Goal: Task Accomplishment & Management: Complete application form

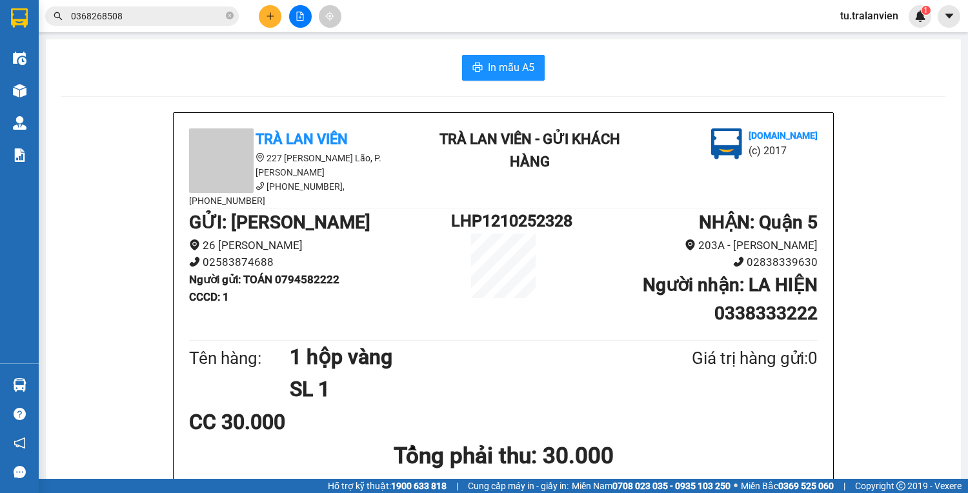
click at [274, 12] on icon "plus" at bounding box center [270, 16] width 9 height 9
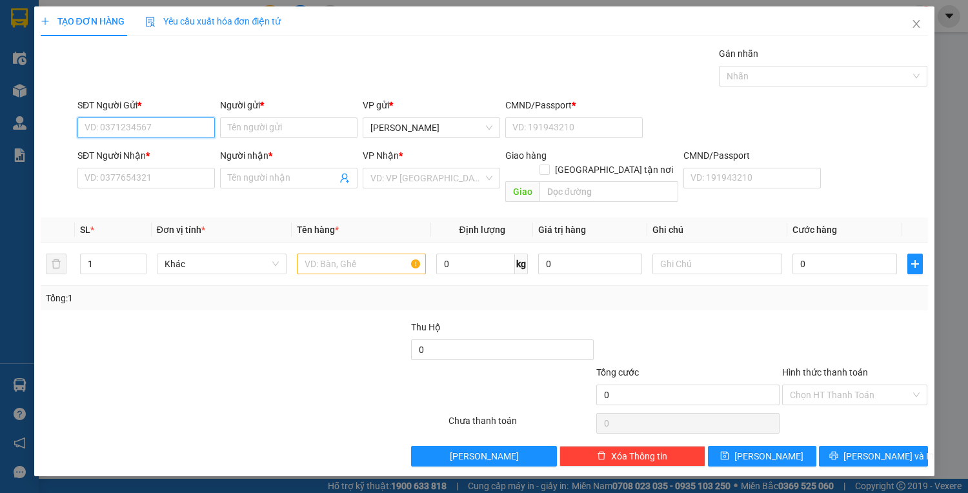
click at [160, 124] on input "SĐT Người Gửi *" at bounding box center [145, 127] width 137 height 21
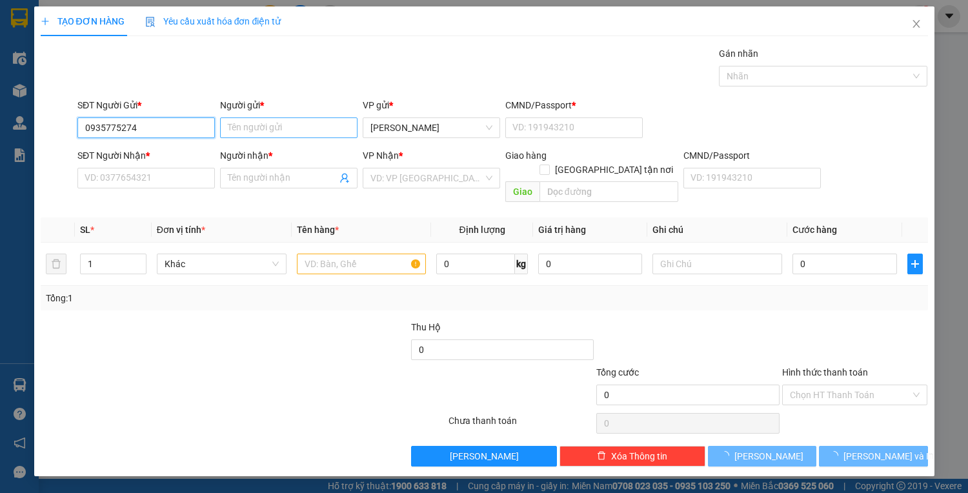
type input "0935775274"
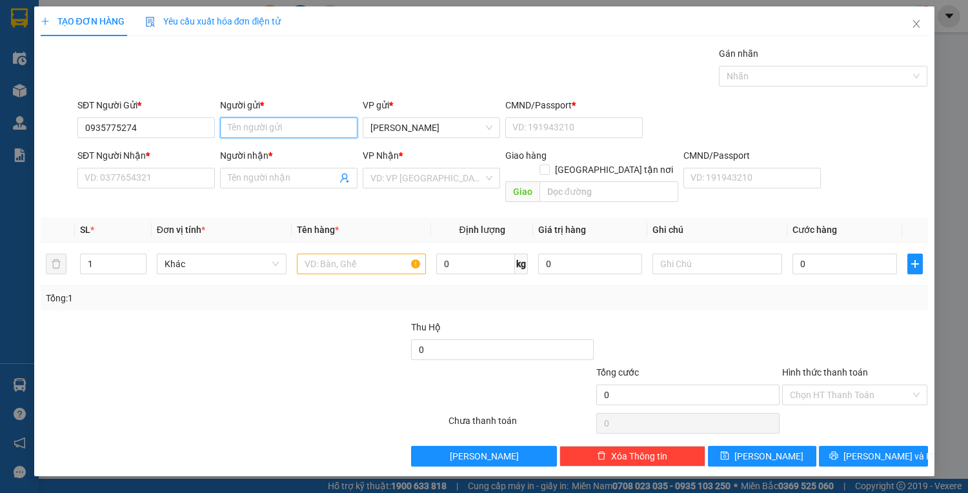
click at [254, 123] on input "Người gửi *" at bounding box center [288, 127] width 137 height 21
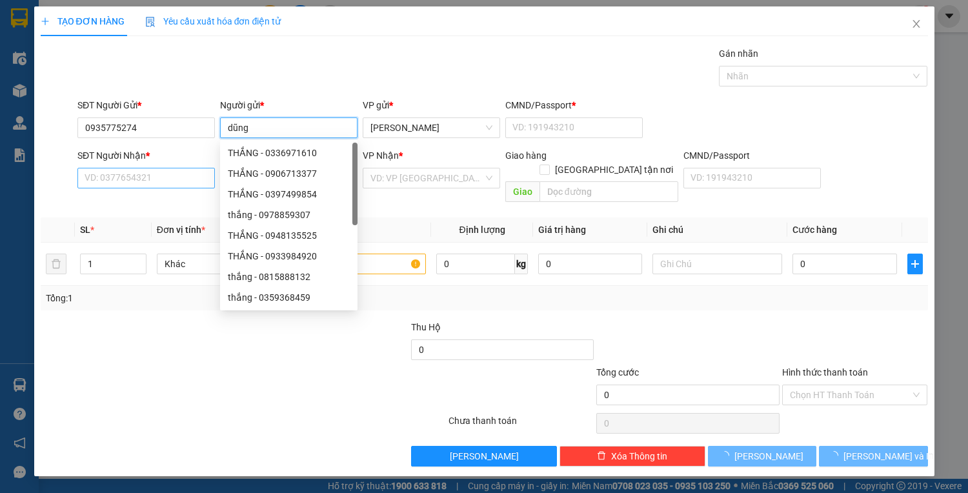
type input "dũng"
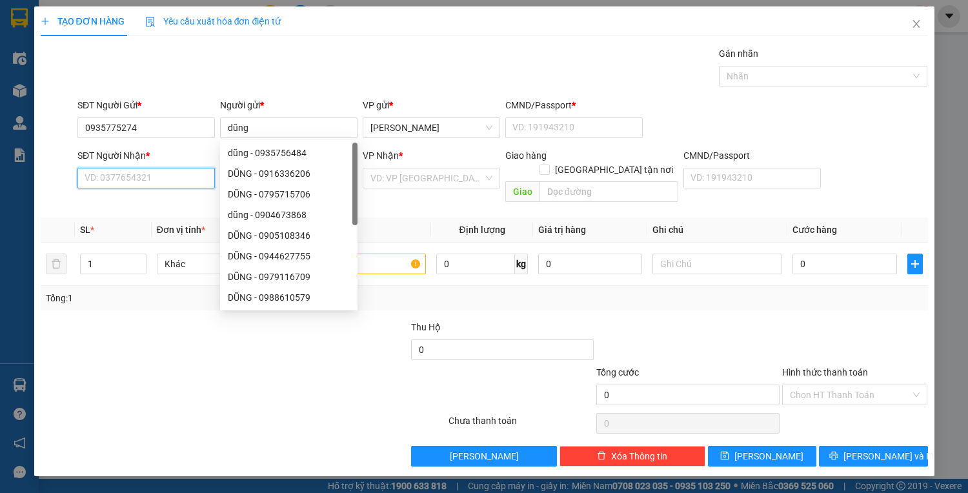
click at [152, 178] on input "SĐT Người Nhận *" at bounding box center [145, 178] width 137 height 21
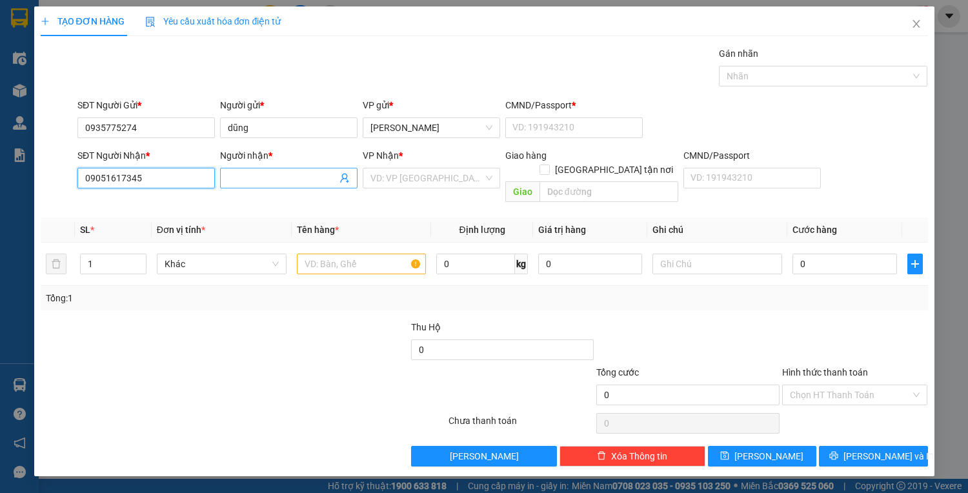
type input "09051617345"
click at [285, 178] on input "Người nhận *" at bounding box center [282, 178] width 109 height 14
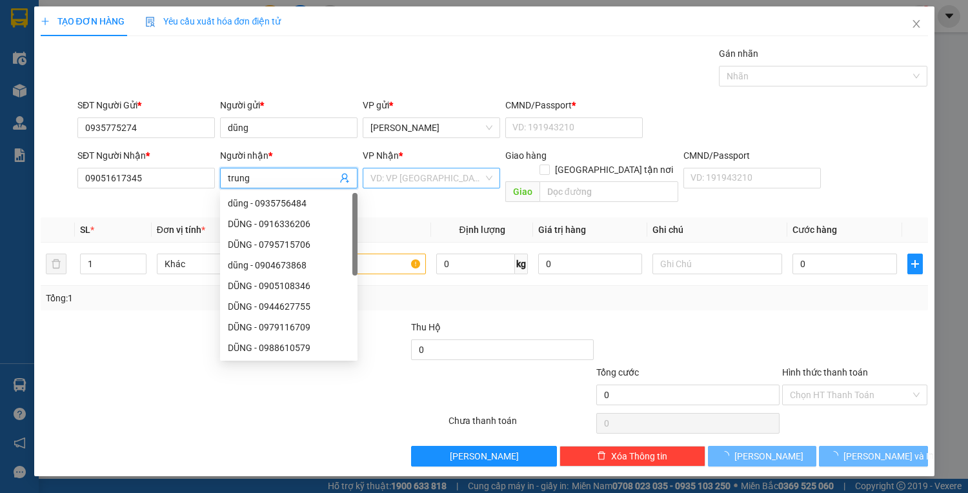
type input "trung"
click at [398, 179] on input "search" at bounding box center [426, 177] width 113 height 19
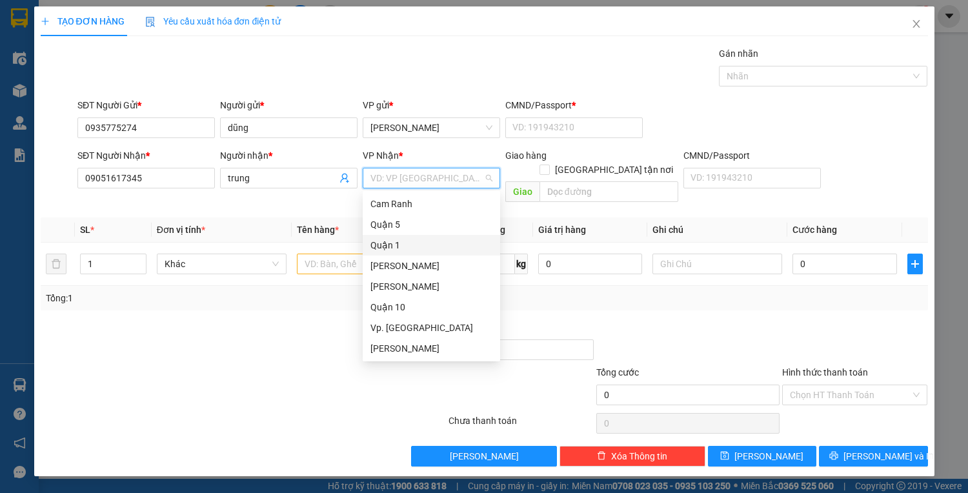
click at [400, 245] on div "Quận 1" at bounding box center [431, 245] width 122 height 14
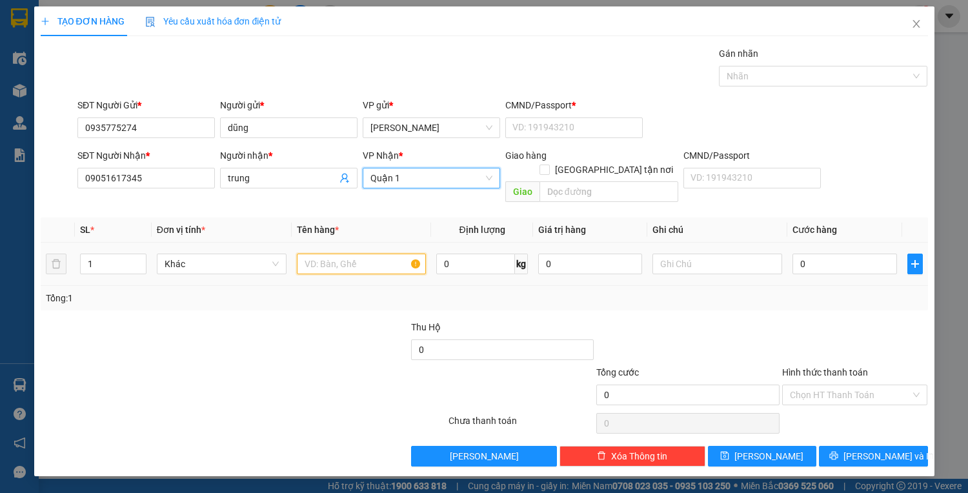
click at [358, 254] on input "text" at bounding box center [362, 264] width 130 height 21
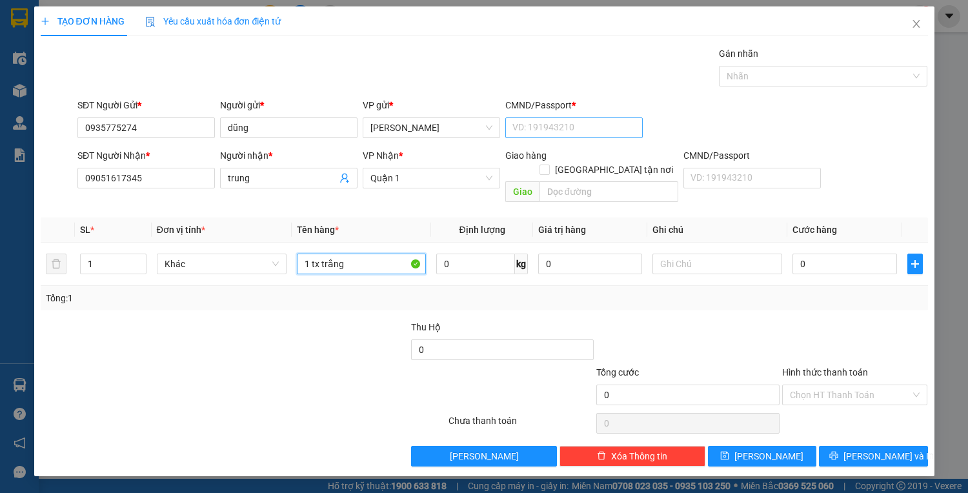
type input "1 tx trắng"
click at [556, 129] on input "CMND/Passport *" at bounding box center [573, 127] width 137 height 21
type input "1"
drag, startPoint x: 842, startPoint y: 278, endPoint x: 842, endPoint y: 261, distance: 16.1
click at [842, 291] on div "Tổng: 1" at bounding box center [484, 298] width 877 height 14
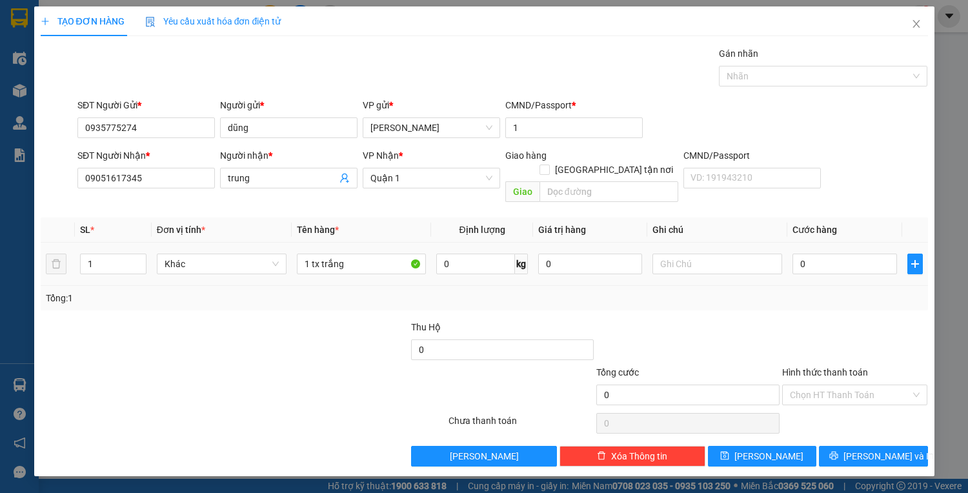
click at [842, 259] on div "0" at bounding box center [845, 264] width 104 height 26
click at [846, 254] on input "0" at bounding box center [845, 264] width 104 height 21
type input "4"
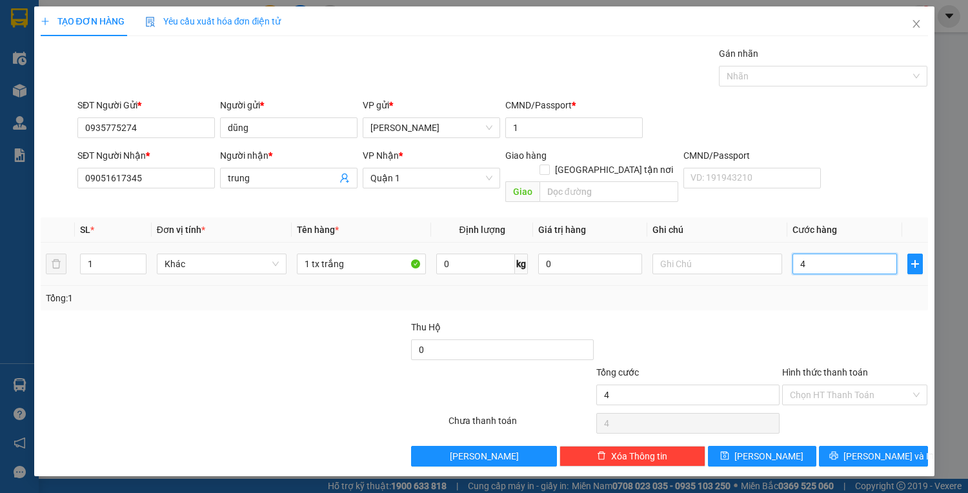
type input "40"
click at [813, 390] on div "Chọn HT Thanh Toán" at bounding box center [855, 395] width 146 height 21
type input "40.000"
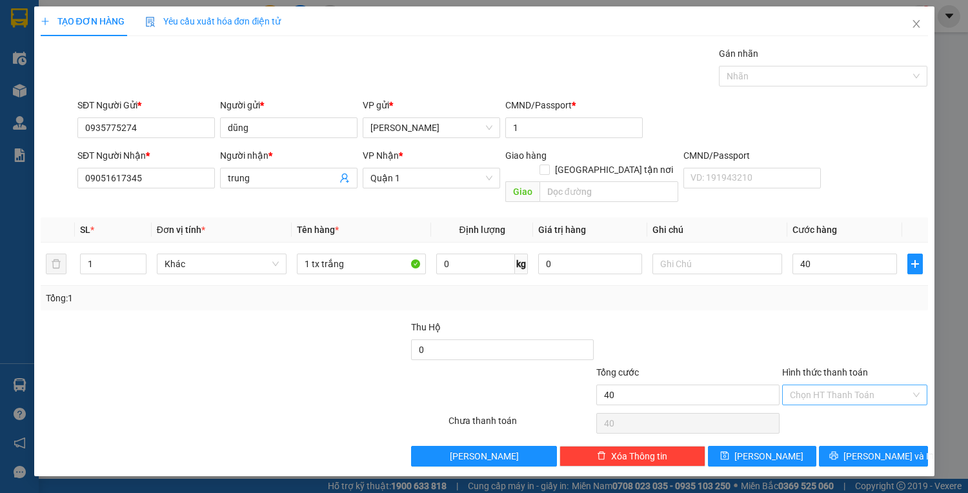
type input "40.000"
click at [841, 405] on div "Tại văn phòng" at bounding box center [855, 405] width 130 height 14
type input "0"
click at [852, 423] on div "Transit Pickup Surcharge Ids Transit Deliver Surcharge Ids Transit Deliver Surc…" at bounding box center [485, 256] width 888 height 420
click at [853, 431] on div "Transit Pickup Surcharge Ids Transit Deliver Surcharge Ids Transit Deliver Surc…" at bounding box center [485, 256] width 888 height 420
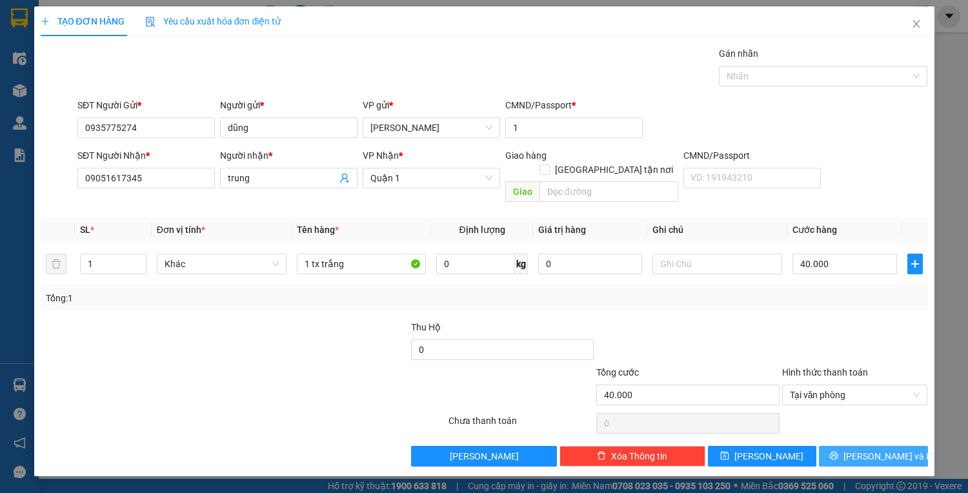
click at [875, 449] on span "[PERSON_NAME] và In" at bounding box center [889, 456] width 90 height 14
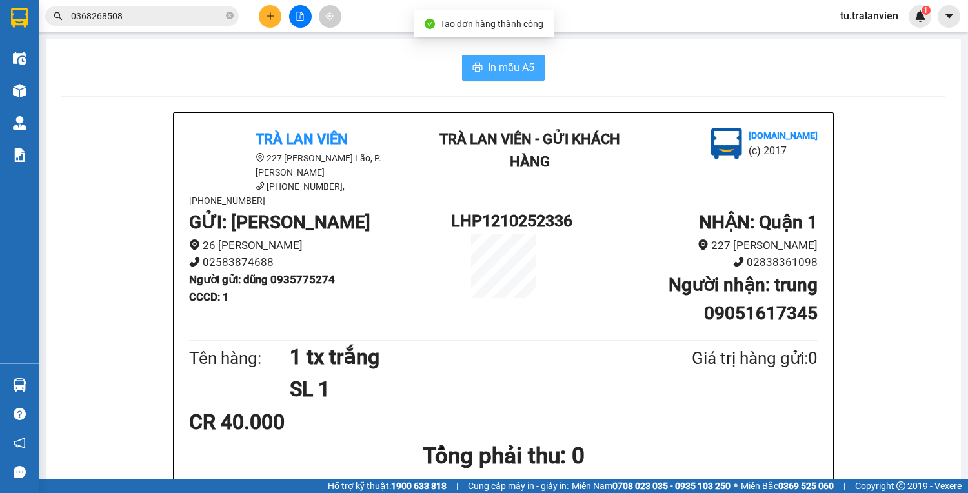
click at [477, 72] on icon "printer" at bounding box center [477, 67] width 10 height 10
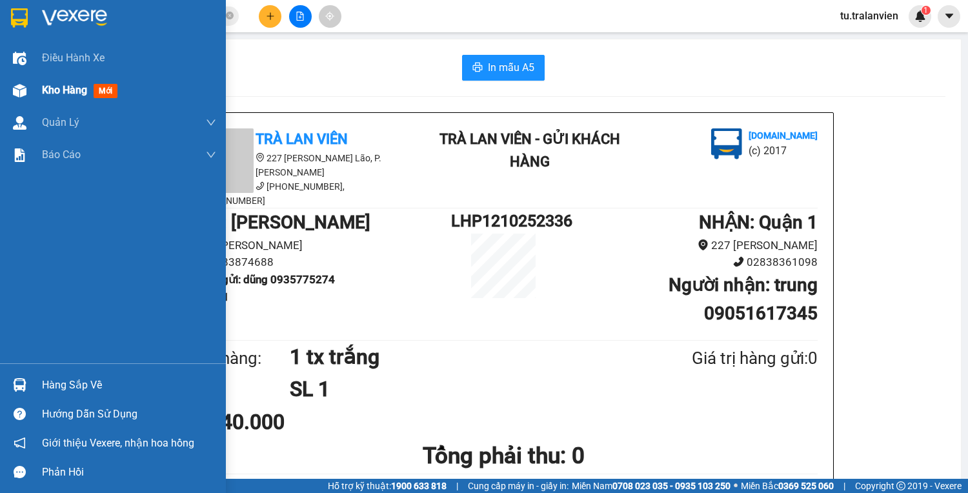
click at [23, 92] on img at bounding box center [20, 91] width 14 height 14
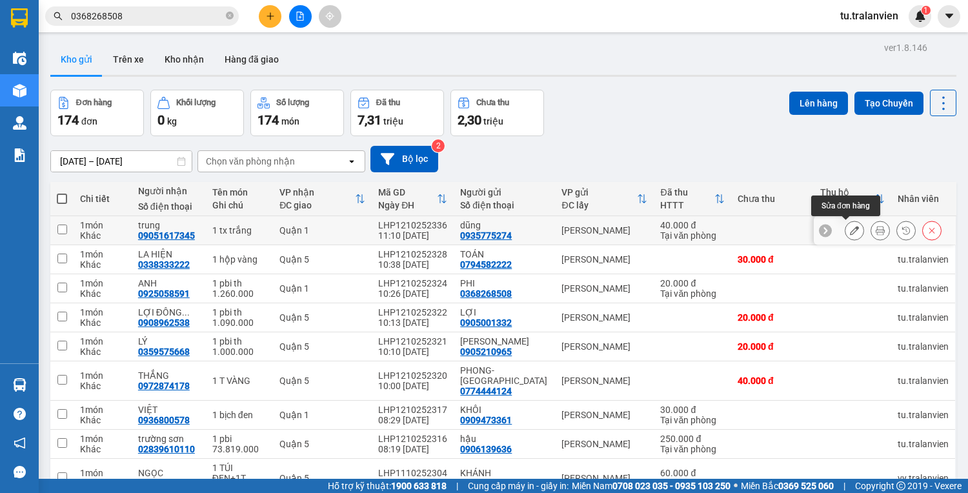
click at [850, 229] on icon at bounding box center [854, 230] width 9 height 9
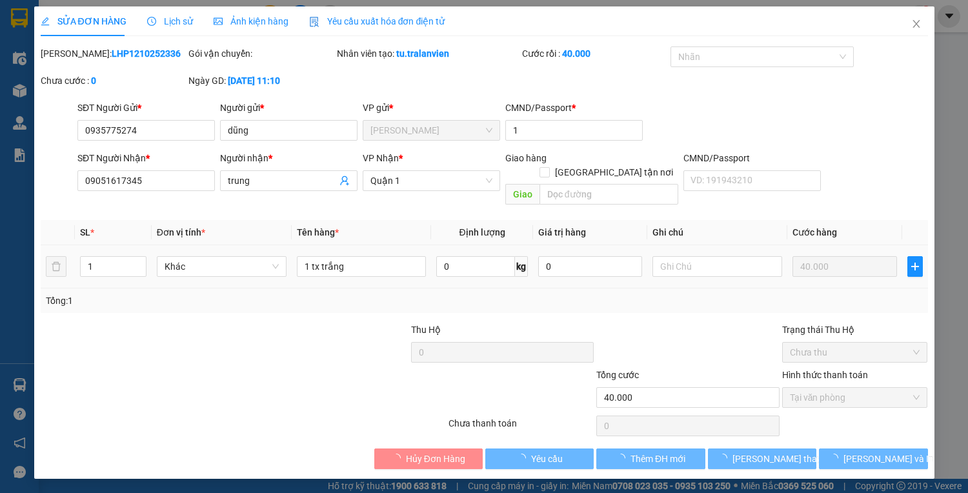
type input "0935775274"
type input "dũng"
type input "1"
type input "09051617345"
type input "trung"
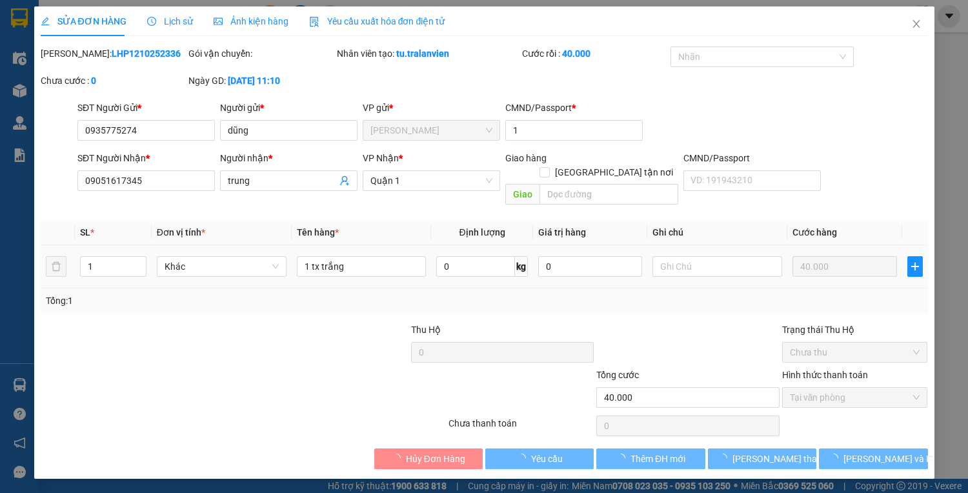
type input "40.000"
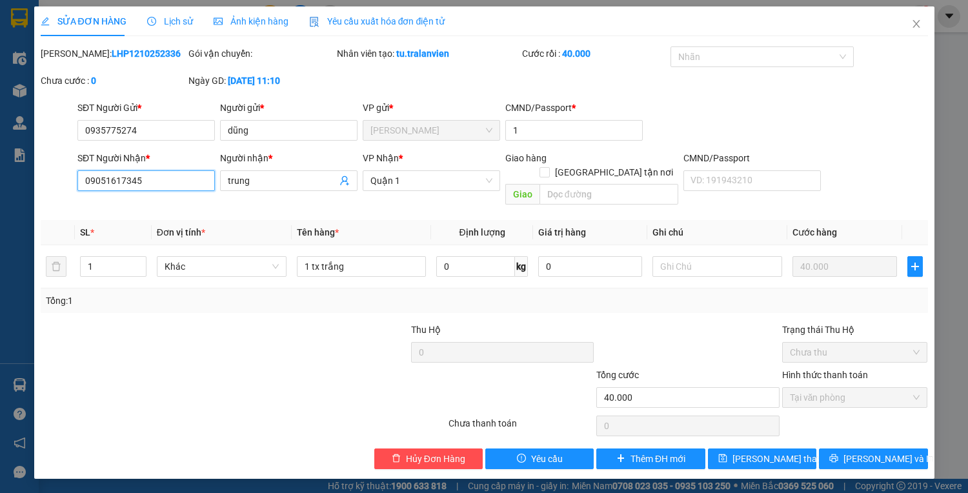
click at [103, 181] on input "09051617345" at bounding box center [145, 180] width 137 height 21
type input "0901617345"
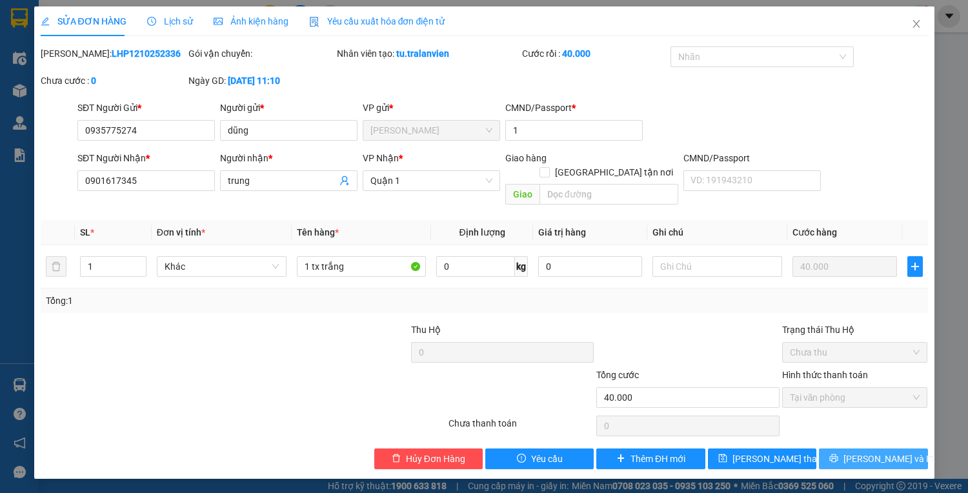
click at [875, 452] on span "[PERSON_NAME] và In" at bounding box center [889, 459] width 90 height 14
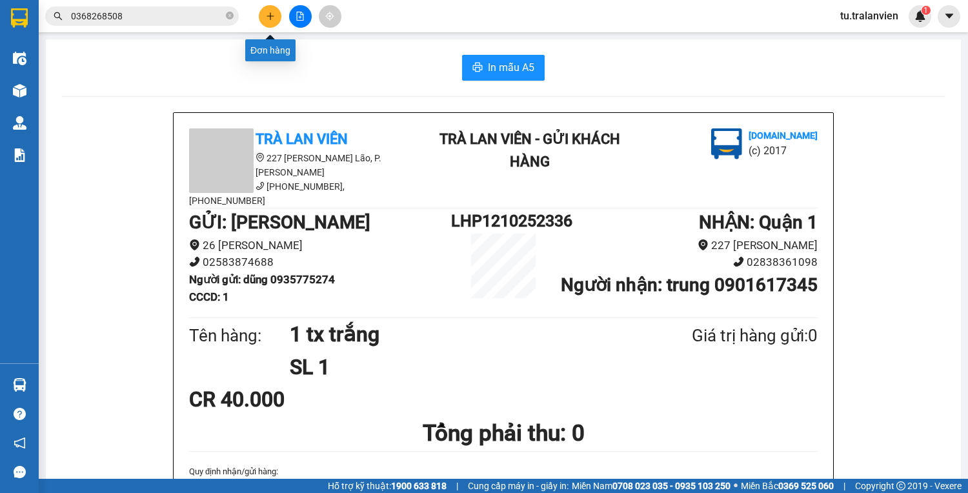
click at [273, 15] on icon "plus" at bounding box center [270, 16] width 9 height 9
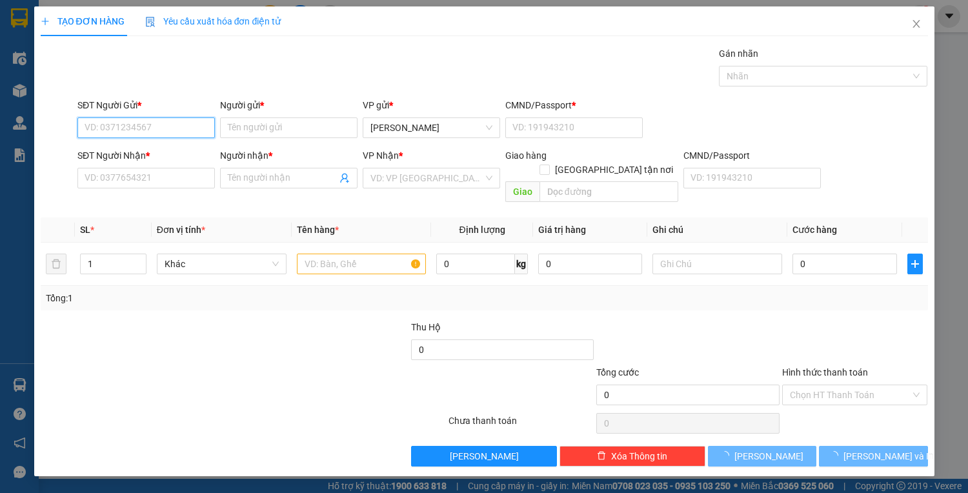
click at [185, 130] on input "SĐT Người Gửi *" at bounding box center [145, 127] width 137 height 21
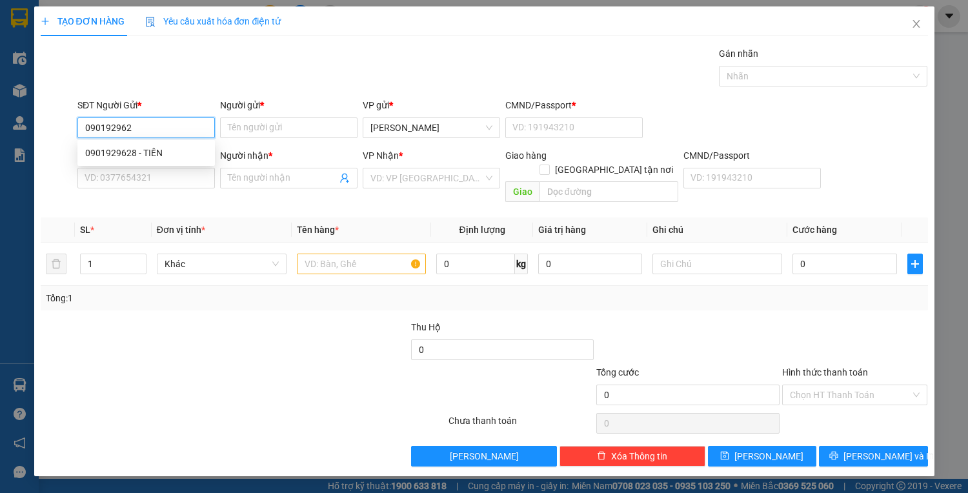
type input "0901929628"
click at [154, 155] on div "0901929628 - TIẾN" at bounding box center [146, 153] width 122 height 14
type input "TIẾN"
type input "1"
type input "0937779805"
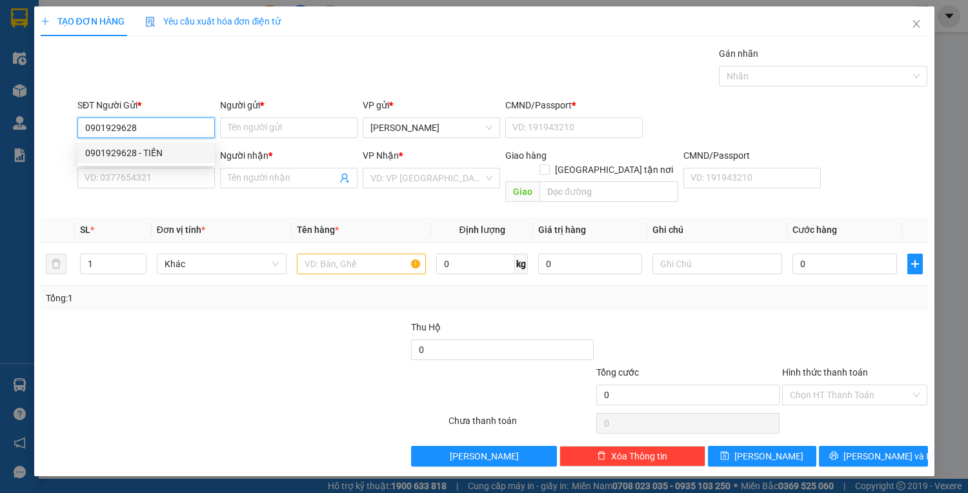
type input "NHÂN"
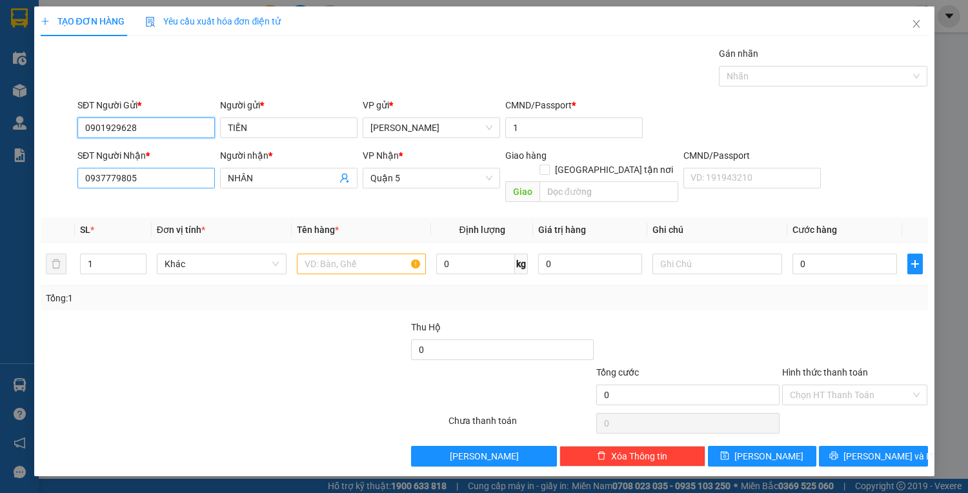
type input "0901929628"
click at [160, 177] on input "0937779805" at bounding box center [145, 178] width 137 height 21
click at [330, 254] on input "text" at bounding box center [362, 264] width 130 height 21
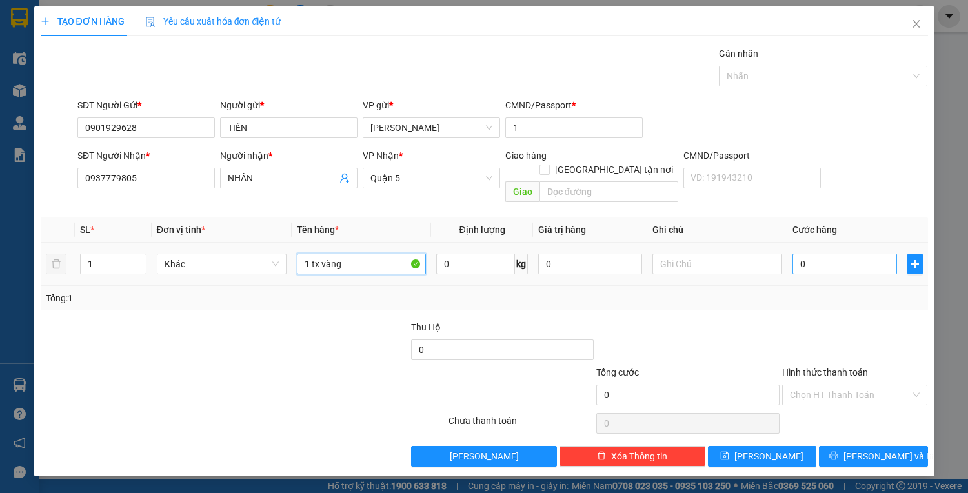
type input "1 tx vàng"
click at [802, 254] on input "0" at bounding box center [845, 264] width 104 height 21
type input "4"
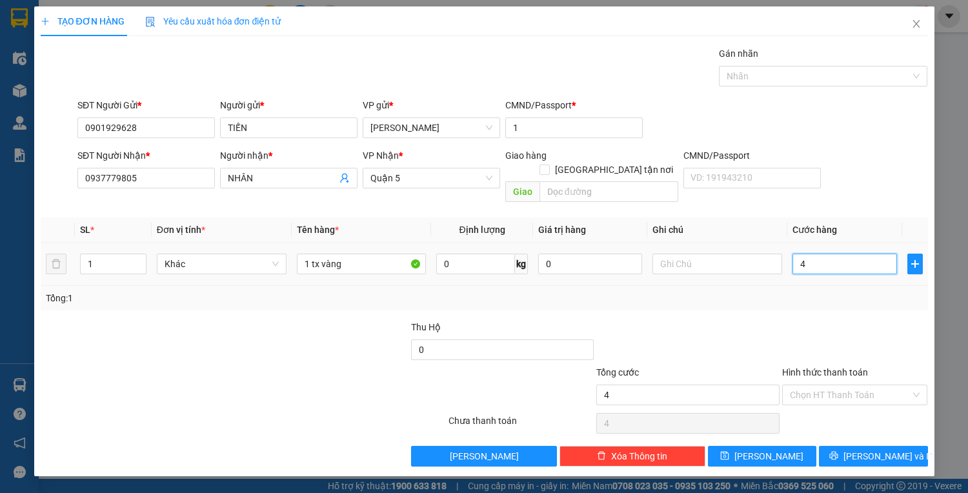
type input "40"
type input "40.000"
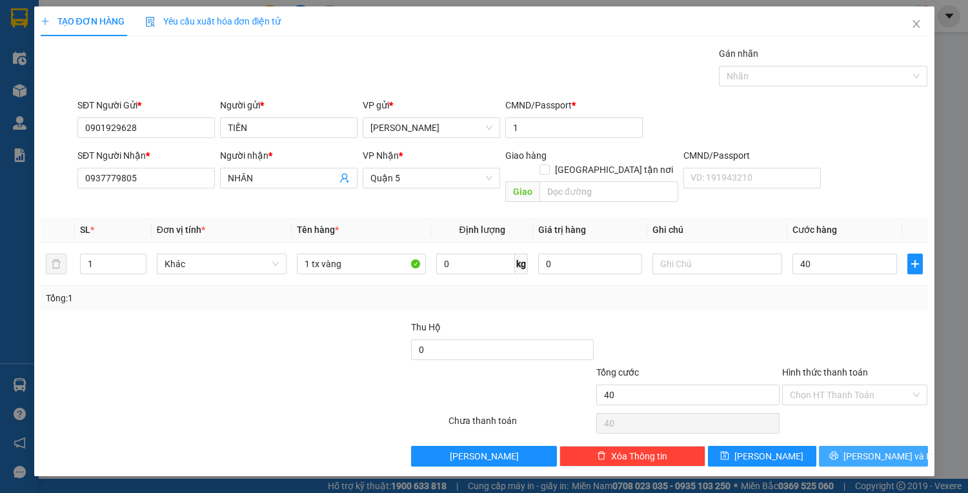
type input "40.000"
click at [878, 449] on span "[PERSON_NAME] và In" at bounding box center [889, 456] width 90 height 14
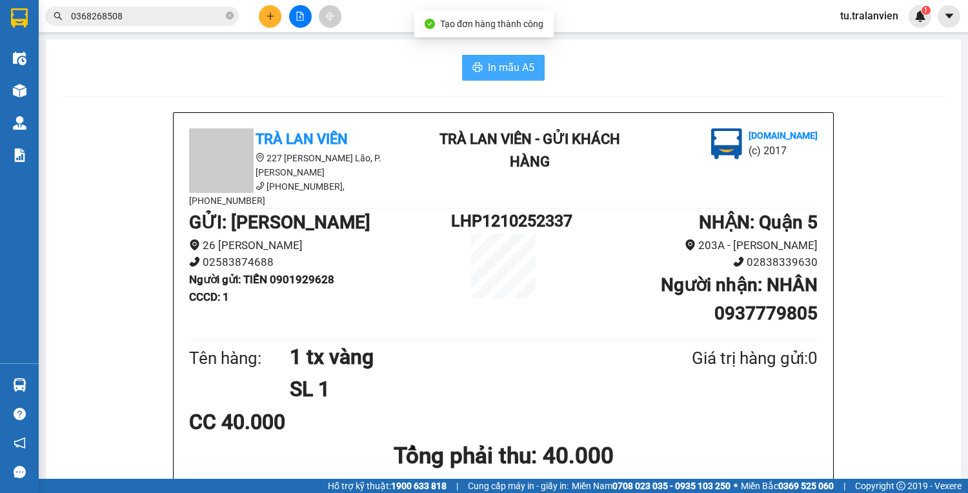
click at [491, 76] on button "In mẫu A5" at bounding box center [503, 68] width 83 height 26
click at [271, 24] on button at bounding box center [270, 16] width 23 height 23
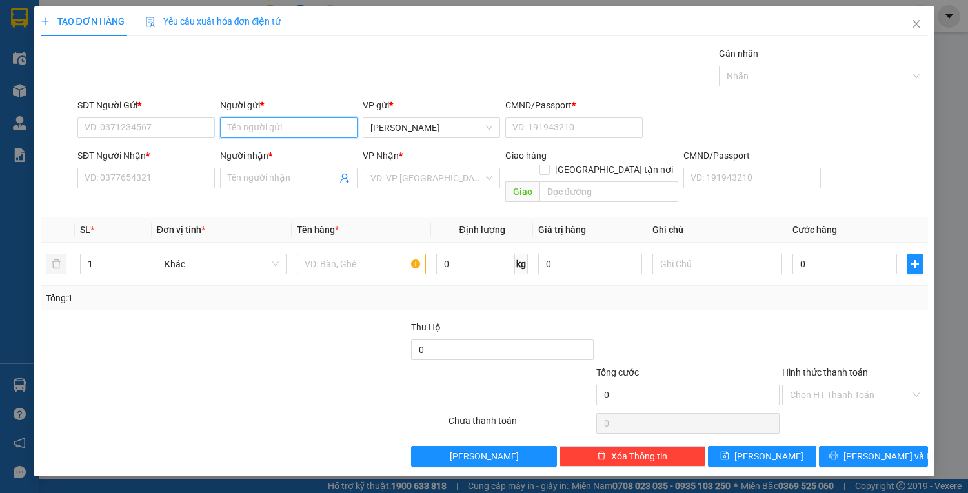
click at [250, 130] on input "Người gửi *" at bounding box center [288, 127] width 137 height 21
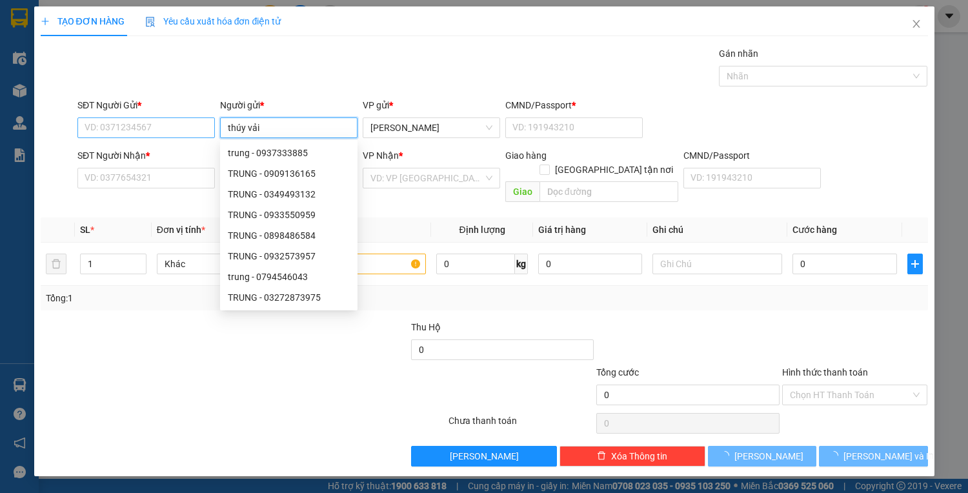
type input "thúy vải"
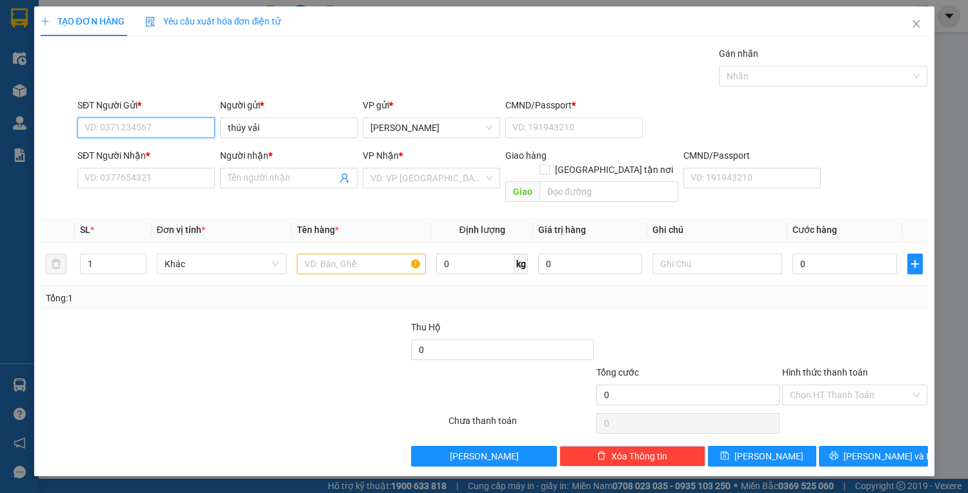
click at [161, 130] on input "SĐT Người Gửi *" at bounding box center [145, 127] width 137 height 21
click at [235, 134] on input "thúy vải" at bounding box center [288, 127] width 137 height 21
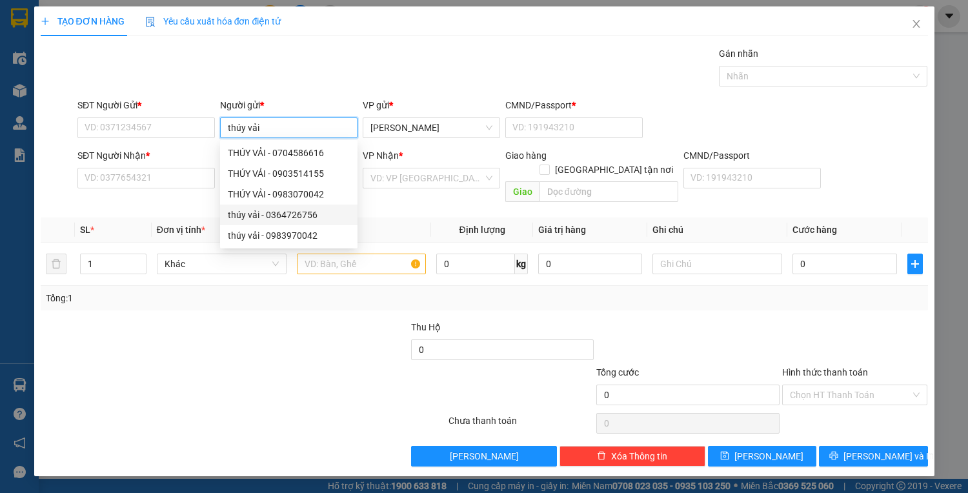
click at [326, 213] on div "thúy vải - 0364726756" at bounding box center [289, 215] width 122 height 14
type input "0364726756"
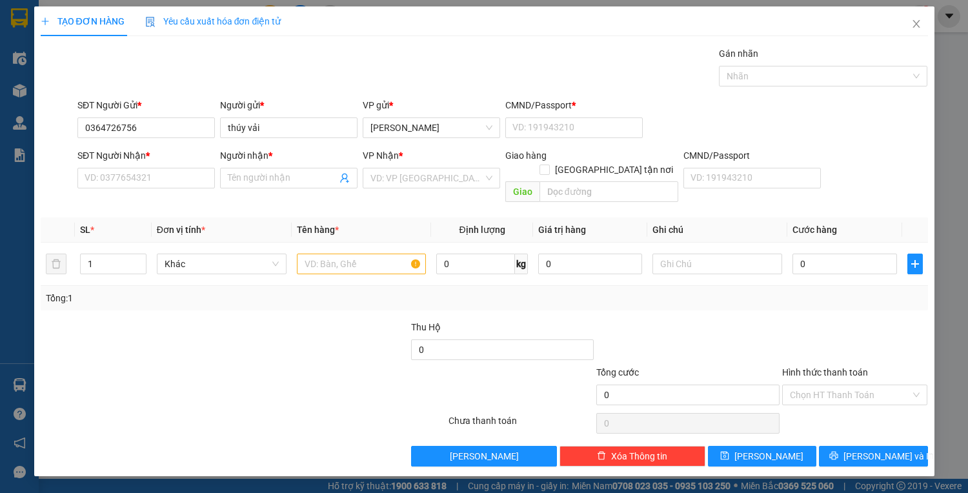
click at [170, 167] on div "SĐT Người Nhận *" at bounding box center [145, 157] width 137 height 19
drag, startPoint x: 177, startPoint y: 184, endPoint x: 168, endPoint y: 174, distance: 13.2
click at [176, 184] on input "SĐT Người Nhận *" at bounding box center [145, 178] width 137 height 21
click at [168, 174] on input "SĐT Người Nhận *" at bounding box center [145, 178] width 137 height 21
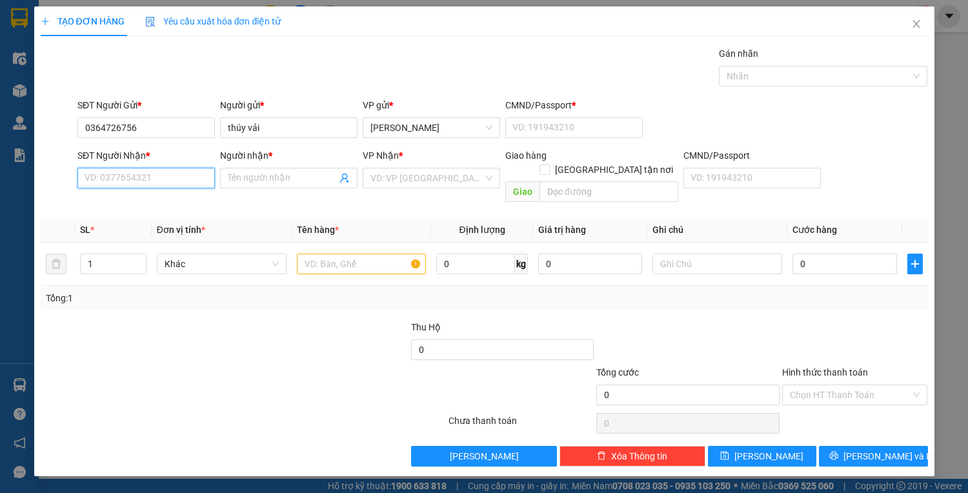
click at [170, 180] on input "SĐT Người Nhận *" at bounding box center [145, 178] width 137 height 21
type input "0973304059"
click at [161, 200] on div "0973304059 - Lợi" at bounding box center [146, 203] width 122 height 14
type input "Lợi"
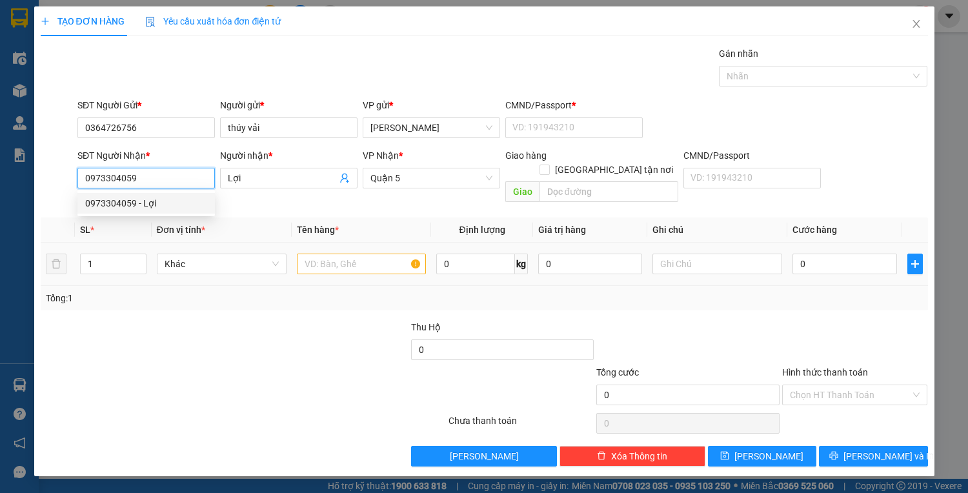
type input "0973304059"
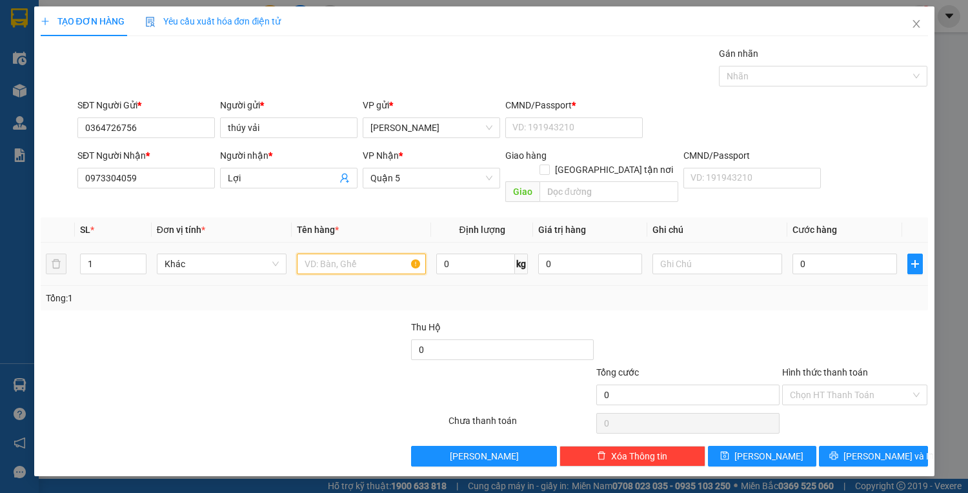
click at [394, 257] on input "text" at bounding box center [362, 264] width 130 height 21
type input "1 cục đen"
click at [540, 114] on div "CMND/Passport *" at bounding box center [573, 107] width 137 height 19
drag, startPoint x: 550, startPoint y: 123, endPoint x: 763, endPoint y: 228, distance: 237.9
click at [551, 123] on input "CMND/Passport *" at bounding box center [573, 127] width 137 height 21
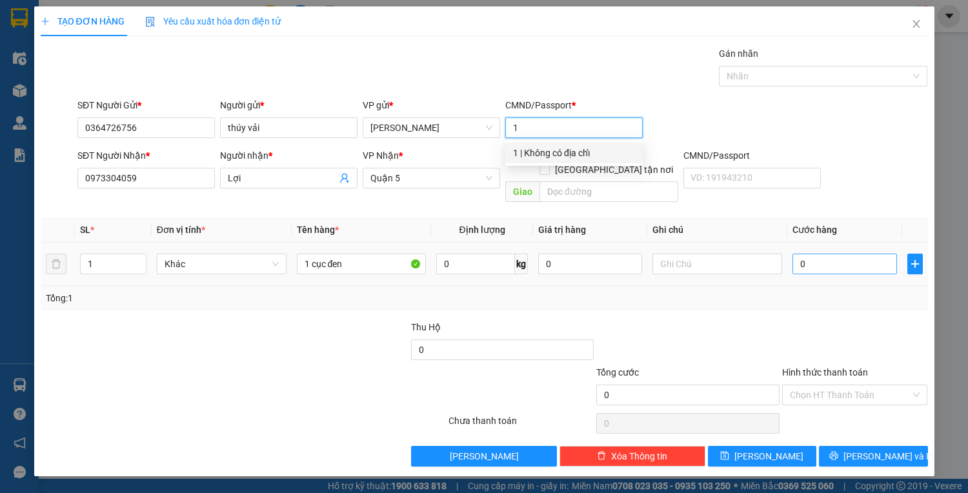
type input "1"
click at [839, 258] on input "0" at bounding box center [845, 264] width 104 height 21
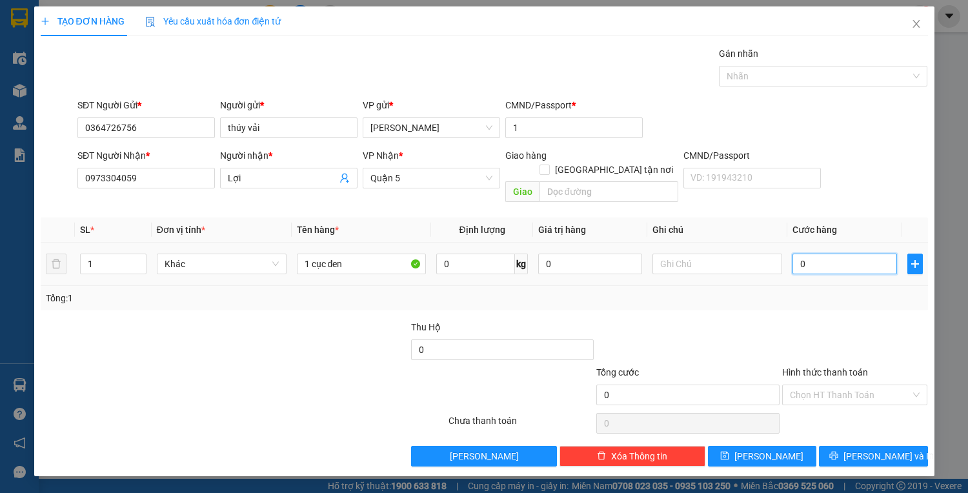
type input "3"
type input "30"
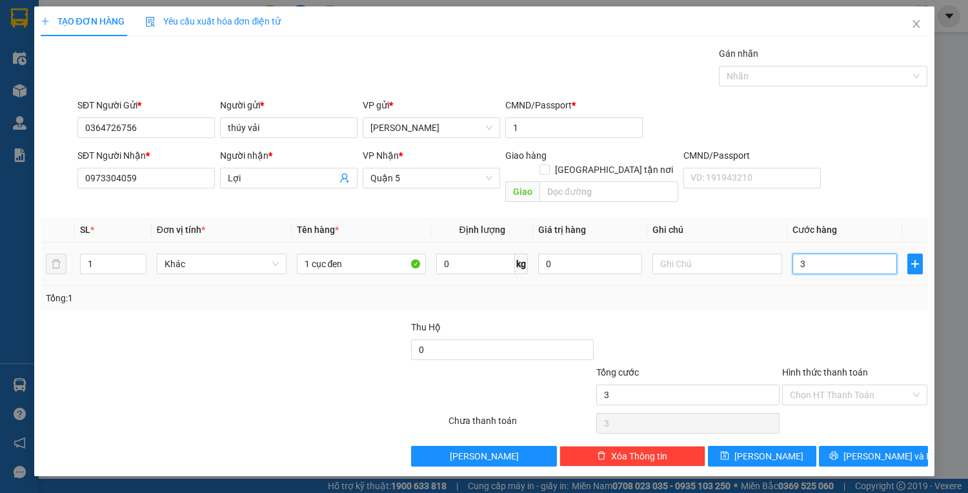
type input "30"
type input "30.000"
click at [847, 386] on input "Hình thức thanh toán" at bounding box center [850, 394] width 121 height 19
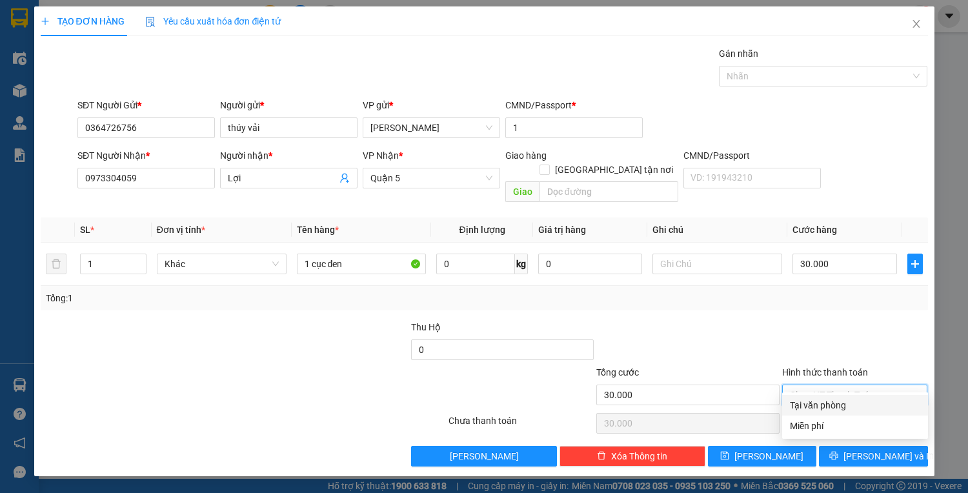
click at [847, 398] on div "Tại văn phòng" at bounding box center [855, 405] width 130 height 14
type input "0"
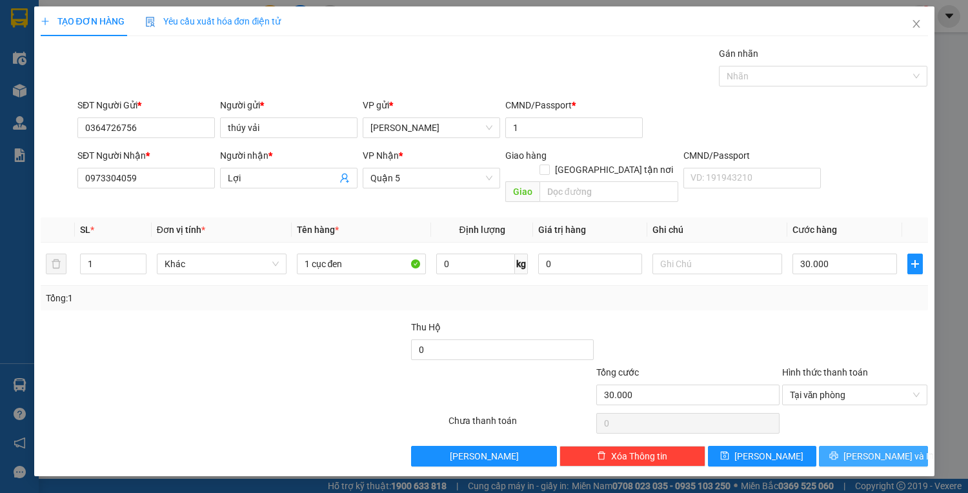
drag, startPoint x: 862, startPoint y: 425, endPoint x: 868, endPoint y: 438, distance: 13.9
click at [862, 425] on div "Transit Pickup Surcharge Ids Transit Deliver Surcharge Ids Transit Deliver Surc…" at bounding box center [485, 256] width 888 height 420
click at [868, 449] on span "[PERSON_NAME] và In" at bounding box center [889, 456] width 90 height 14
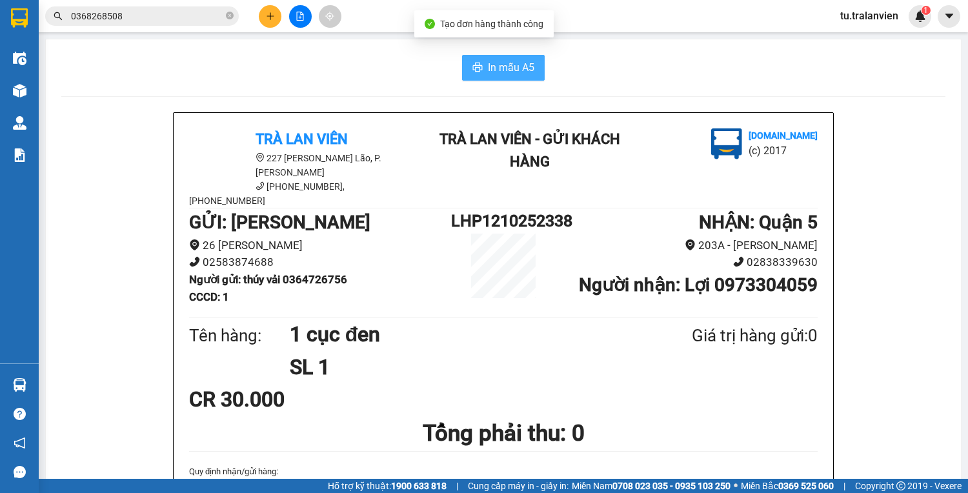
click at [498, 66] on span "In mẫu A5" at bounding box center [511, 67] width 46 height 16
click at [495, 62] on span "In mẫu A5" at bounding box center [511, 67] width 46 height 16
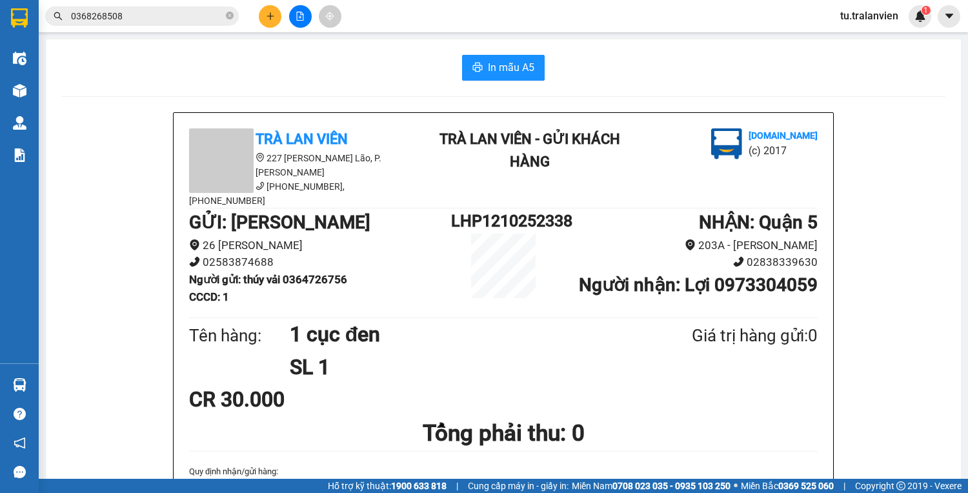
click at [281, 25] on div at bounding box center [300, 16] width 97 height 23
click at [276, 23] on button at bounding box center [270, 16] width 23 height 23
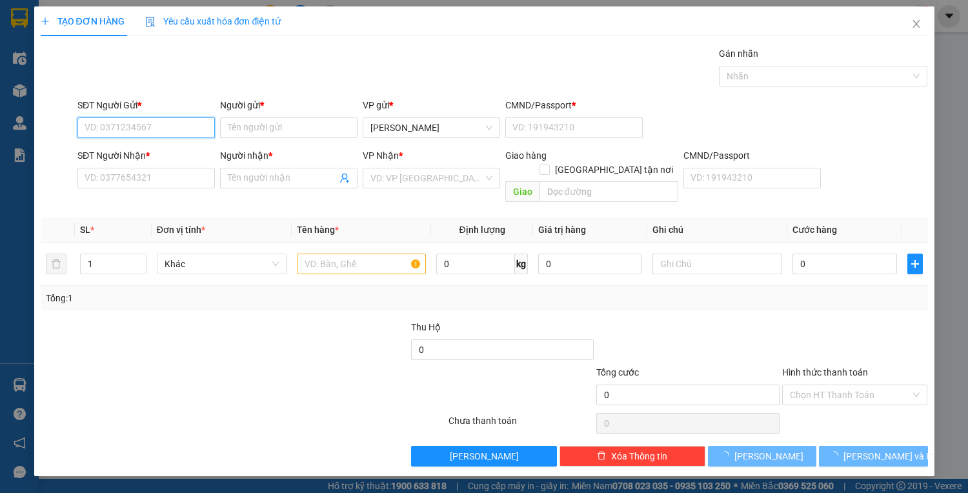
click at [179, 134] on input "SĐT Người Gửi *" at bounding box center [145, 127] width 137 height 21
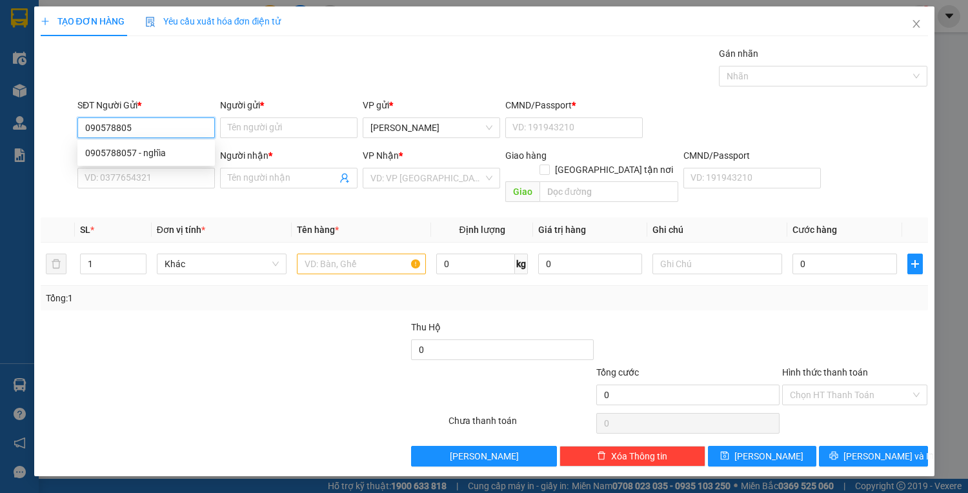
type input "0905788057"
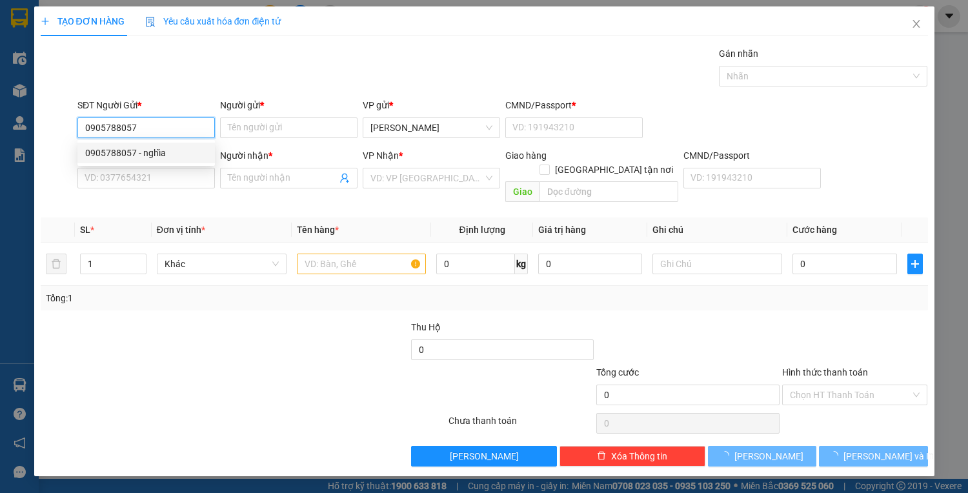
click at [185, 148] on div "0905788057 - nghĩa" at bounding box center [146, 153] width 122 height 14
type input "nghĩa"
type input "1"
type input "0369369735"
type input "LONG"
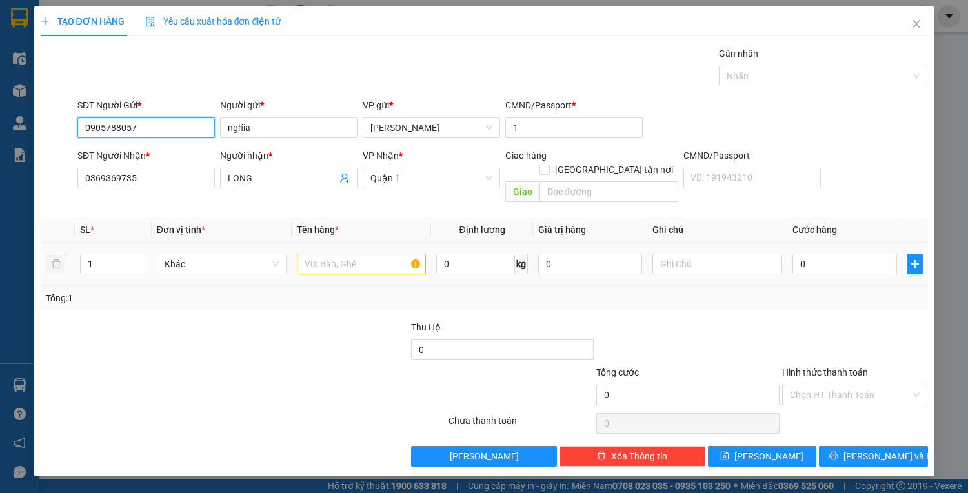
type input "0905788057"
click at [330, 256] on input "text" at bounding box center [362, 264] width 130 height 21
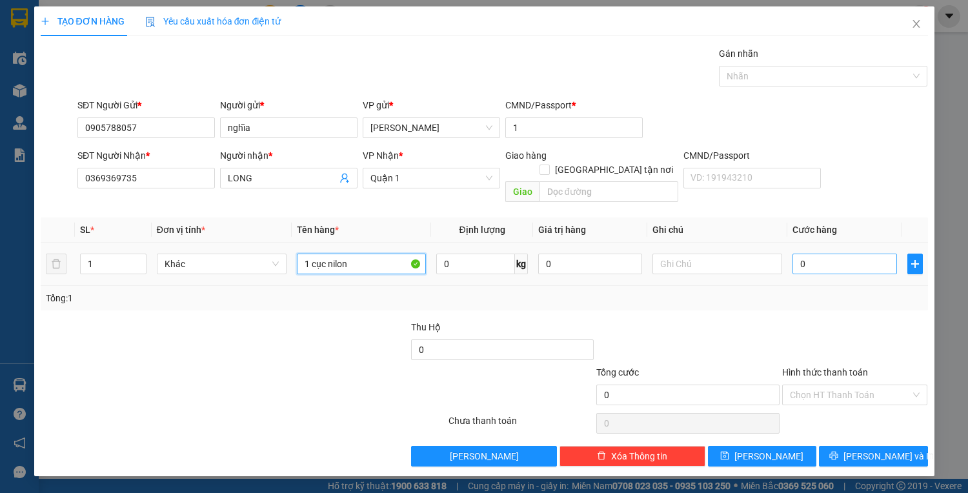
type input "1 cục nilon"
click at [813, 254] on input "0" at bounding box center [845, 264] width 104 height 21
type input "4"
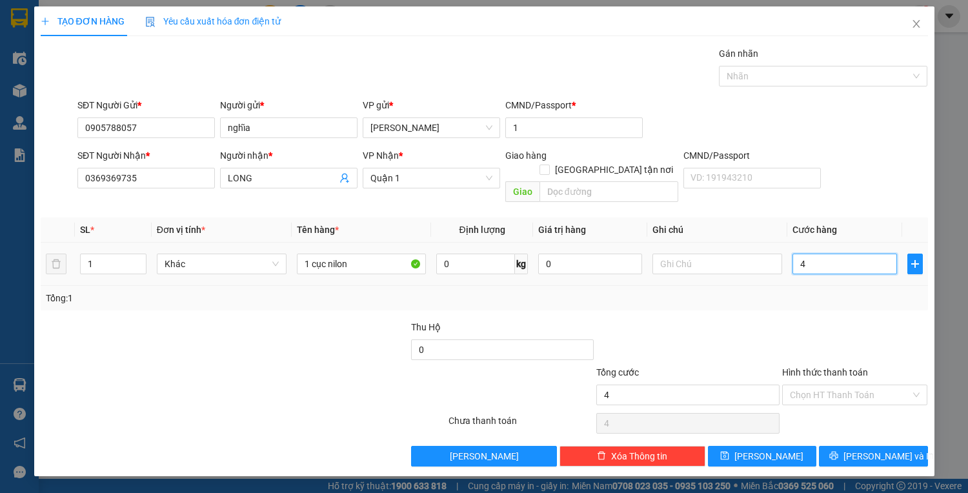
type input "40"
type input "40.000"
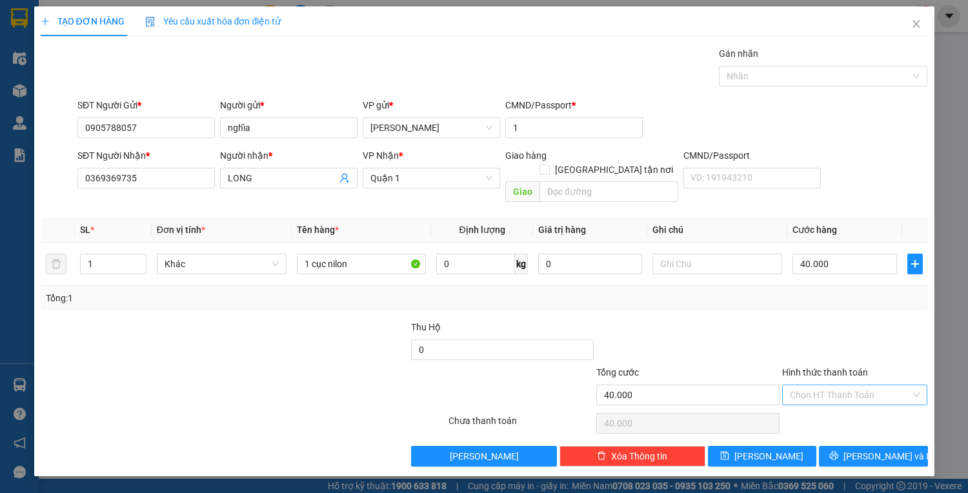
click at [842, 385] on input "Hình thức thanh toán" at bounding box center [850, 394] width 121 height 19
click at [845, 399] on div "Tại văn phòng" at bounding box center [855, 405] width 130 height 14
type input "0"
click at [864, 449] on span "[PERSON_NAME] và In" at bounding box center [889, 456] width 90 height 14
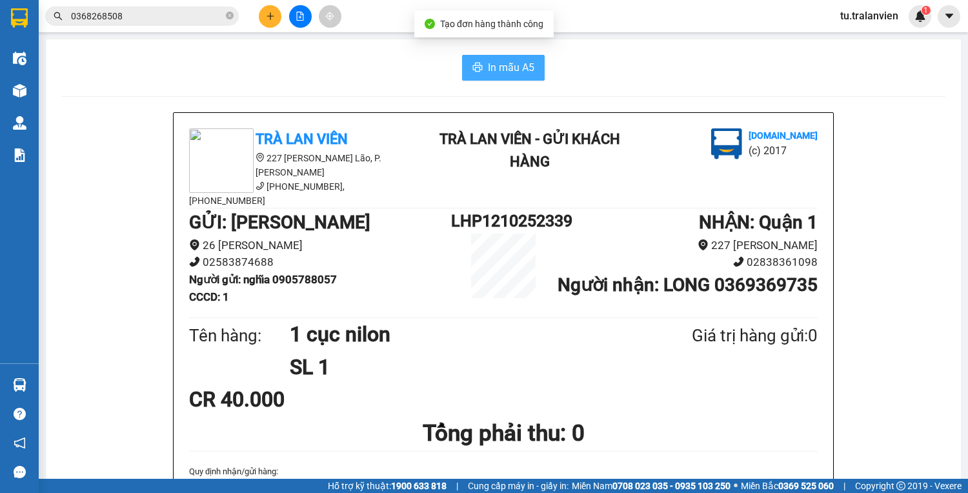
click at [476, 78] on button "In mẫu A5" at bounding box center [503, 68] width 83 height 26
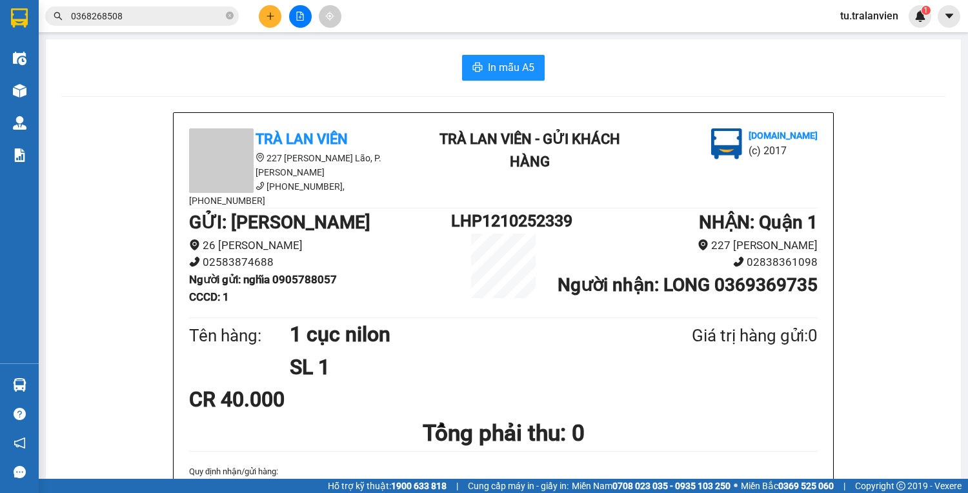
click at [263, 22] on button at bounding box center [270, 16] width 23 height 23
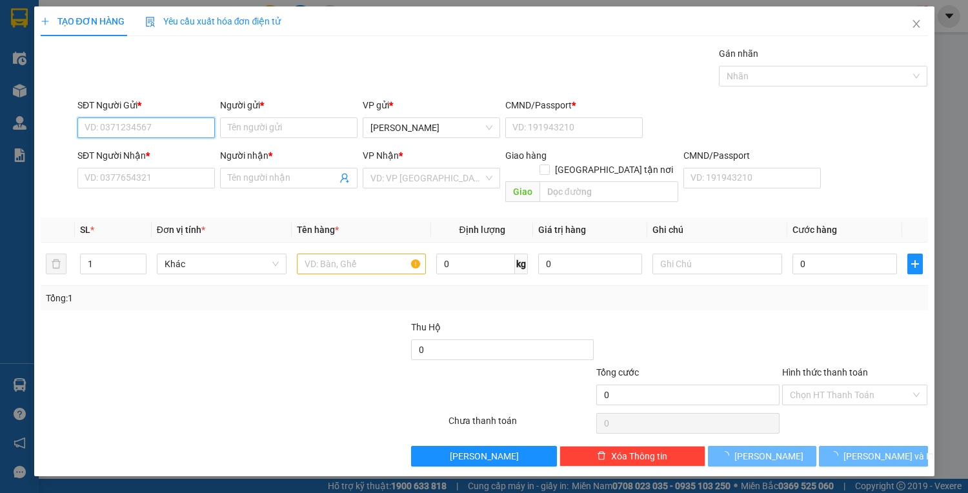
click at [176, 127] on input "SĐT Người Gửi *" at bounding box center [145, 127] width 137 height 21
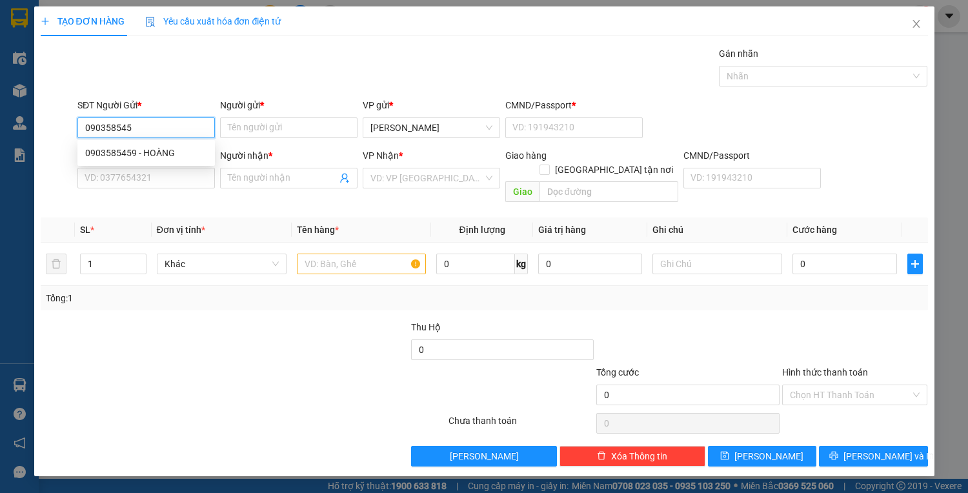
type input "0903585459"
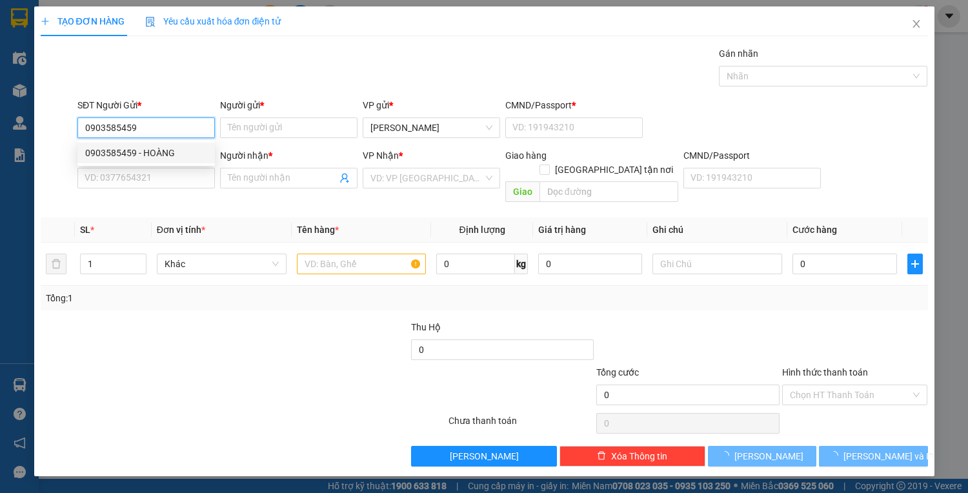
click at [169, 151] on div "0903585459 - HOÀNG" at bounding box center [146, 153] width 122 height 14
type input "HOÀNG"
type input "1"
type input "0932678497"
type input "LOAN"
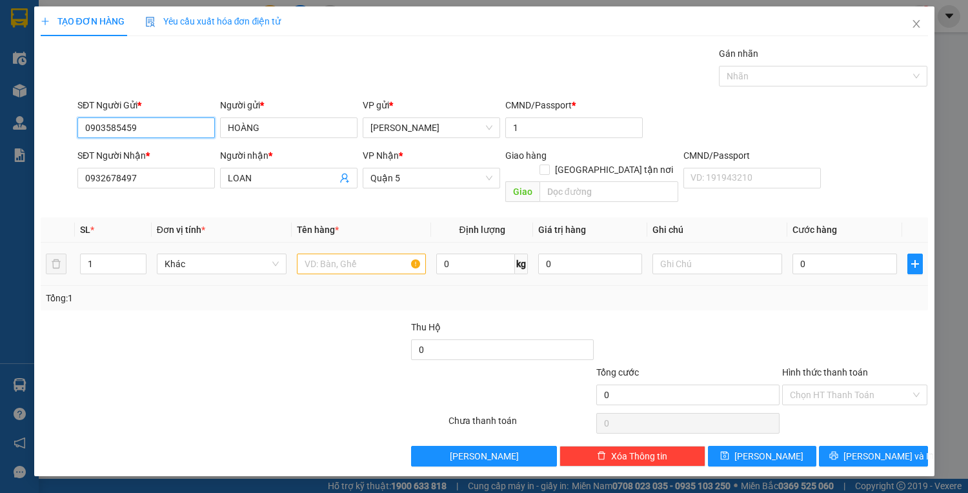
type input "0903585459"
click at [361, 254] on input "text" at bounding box center [362, 264] width 130 height 21
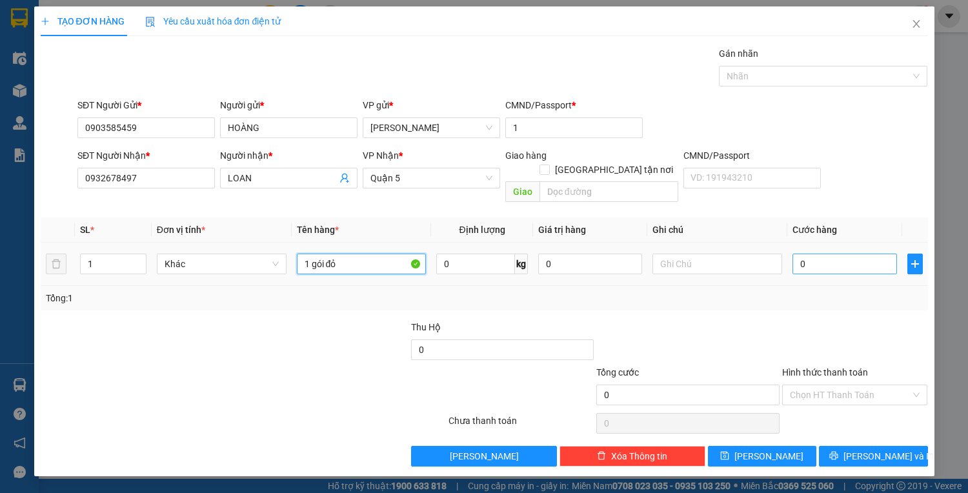
type input "1 gói đỏ"
click at [862, 254] on input "0" at bounding box center [845, 264] width 104 height 21
type input "3"
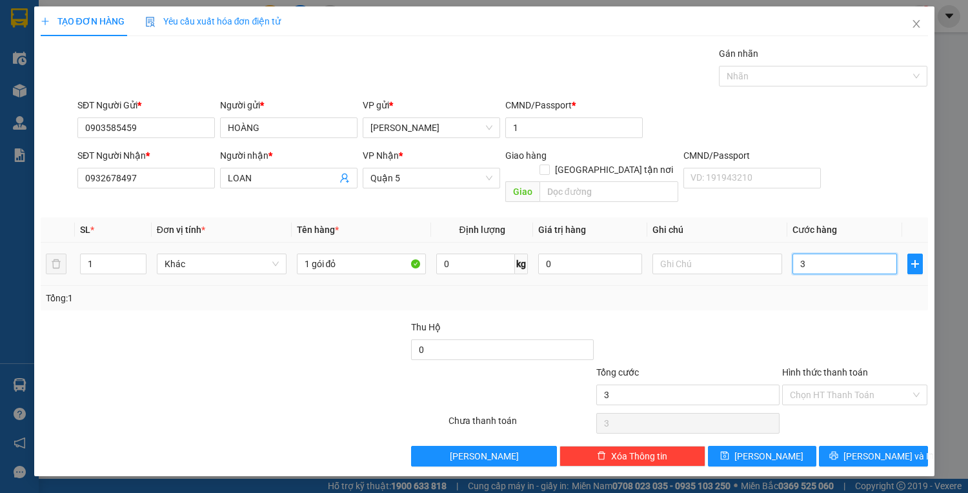
type input "30"
type input "30.000"
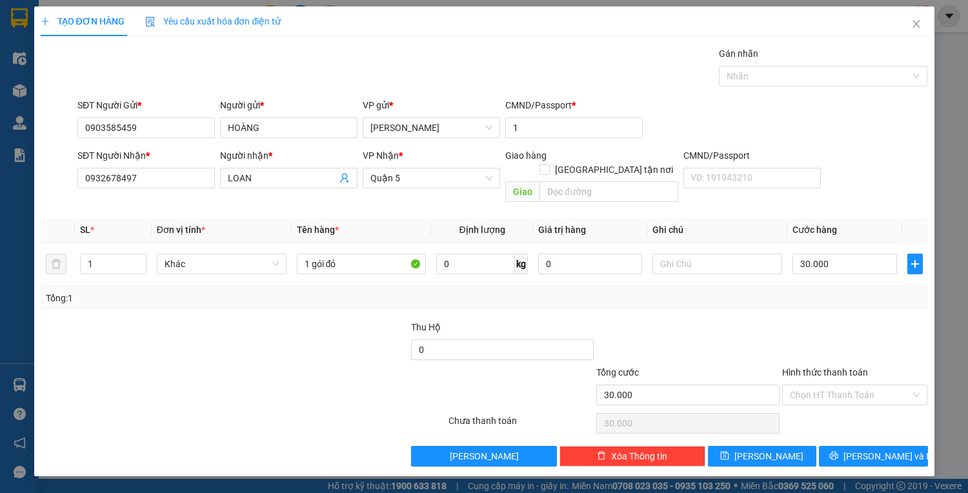
click at [826, 368] on div "Hình thức thanh toán" at bounding box center [855, 374] width 146 height 19
click at [838, 387] on input "Hình thức thanh toán" at bounding box center [850, 394] width 121 height 19
click at [842, 402] on div "Tại văn phòng" at bounding box center [855, 405] width 130 height 14
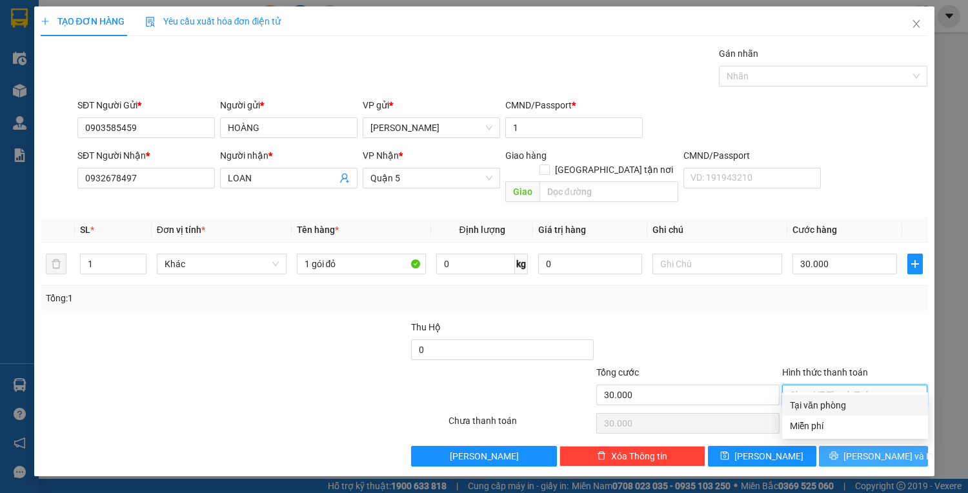
type input "0"
click at [860, 446] on button "[PERSON_NAME] và In" at bounding box center [873, 456] width 108 height 21
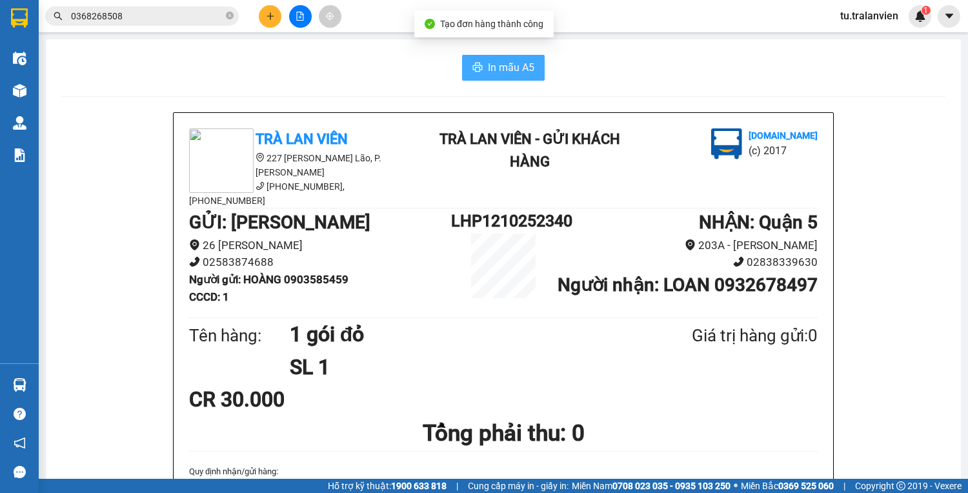
click at [492, 58] on button "In mẫu A5" at bounding box center [503, 68] width 83 height 26
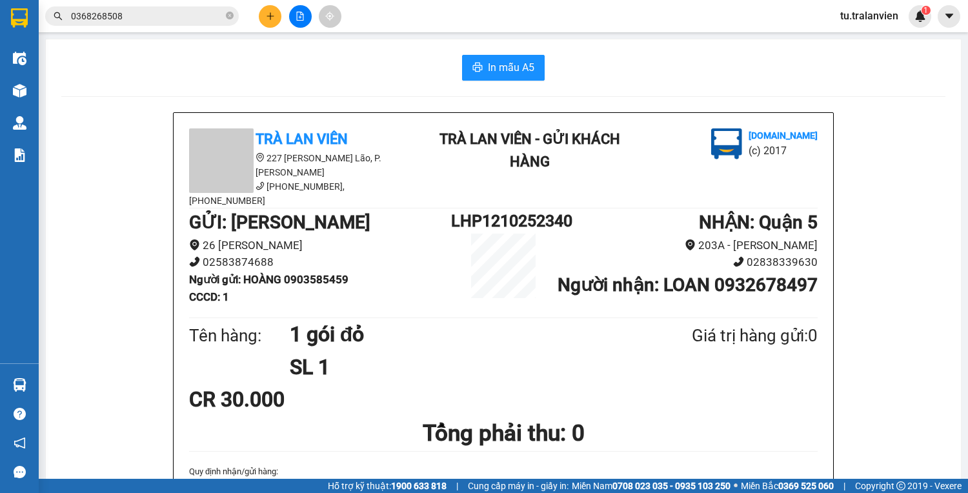
click at [270, 23] on button at bounding box center [270, 16] width 23 height 23
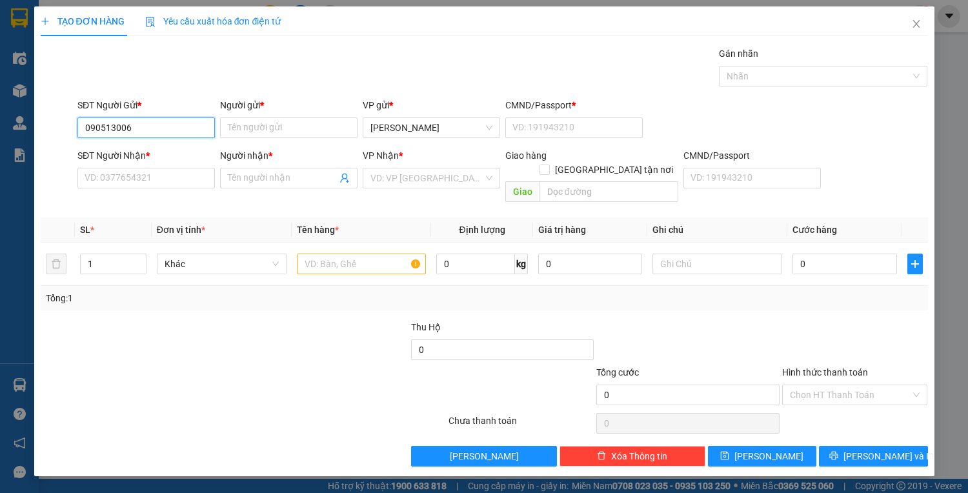
type input "0905130066"
click at [160, 146] on div "0905130066 - Ô [PERSON_NAME]" at bounding box center [153, 153] width 136 height 14
type input "Ô [PERSON_NAME]"
type input "1"
type input "0938584113"
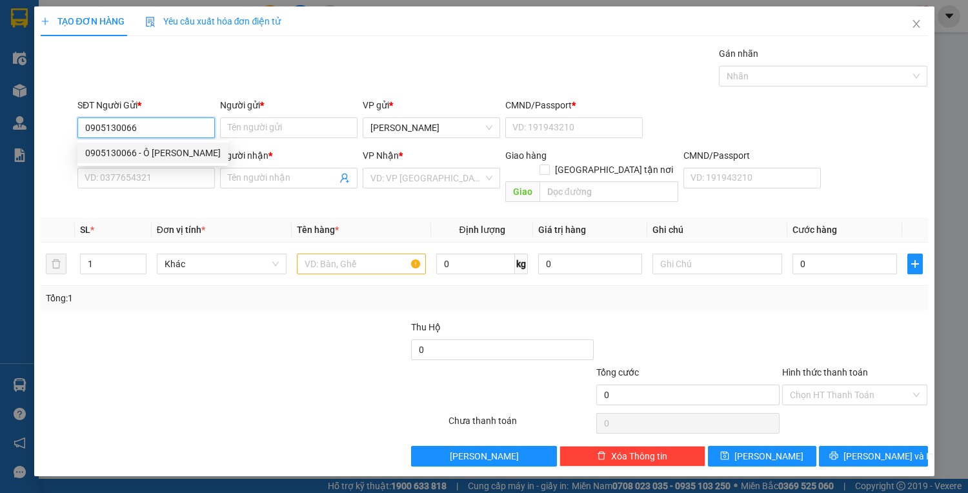
type input "TRIỀU"
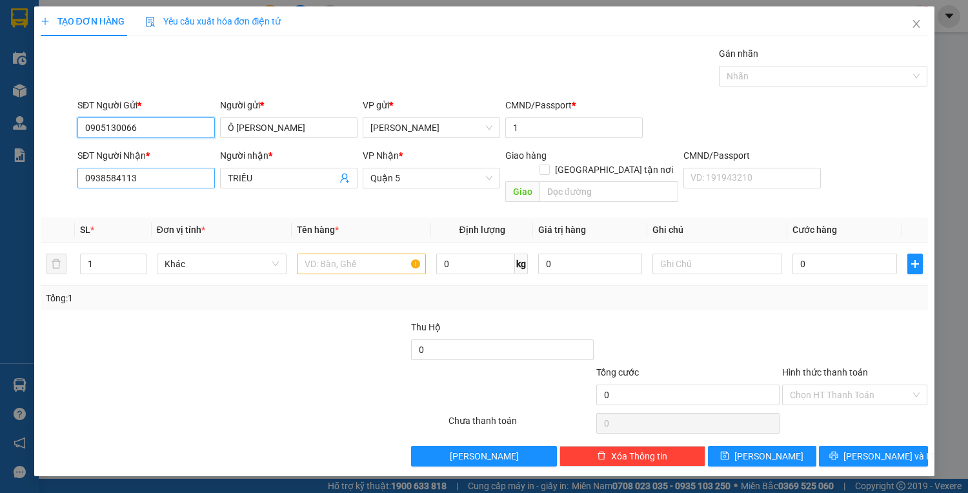
type input "0905130066"
click at [163, 173] on input "0938584113" at bounding box center [145, 178] width 137 height 21
type input "0945933330"
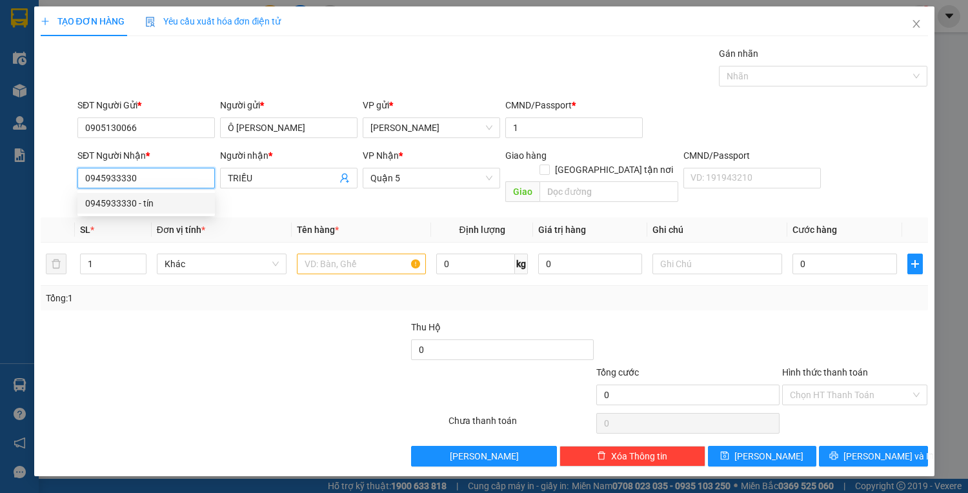
click at [173, 207] on div "0945933330 - tín" at bounding box center [146, 203] width 122 height 14
type input "tín"
type input "0945933330"
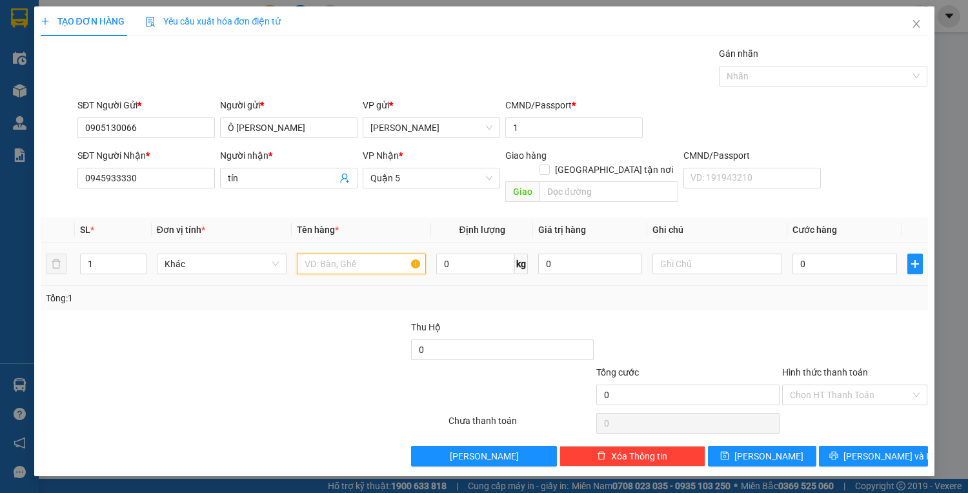
click at [305, 254] on input "text" at bounding box center [362, 264] width 130 height 21
type input "1 t vàng"
click at [813, 255] on input "0" at bounding box center [845, 264] width 104 height 21
type input "4"
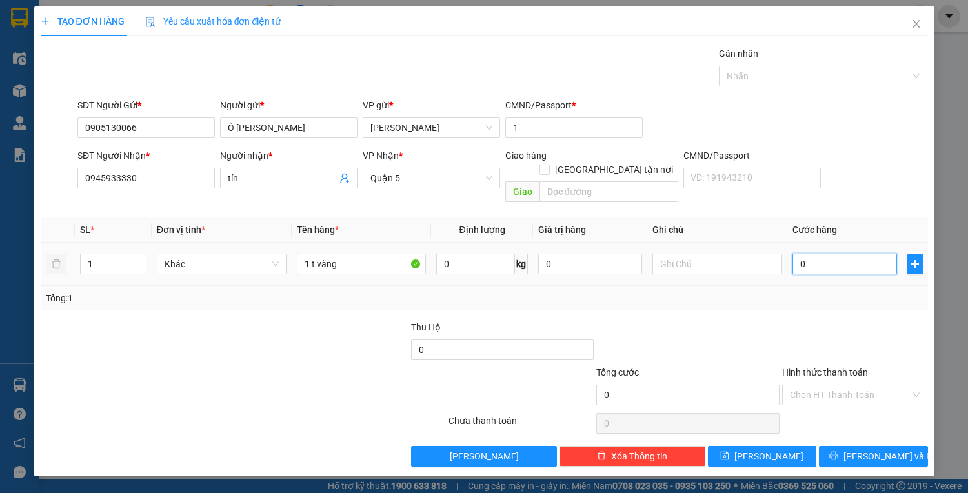
type input "4"
type input "40"
type input "40.000"
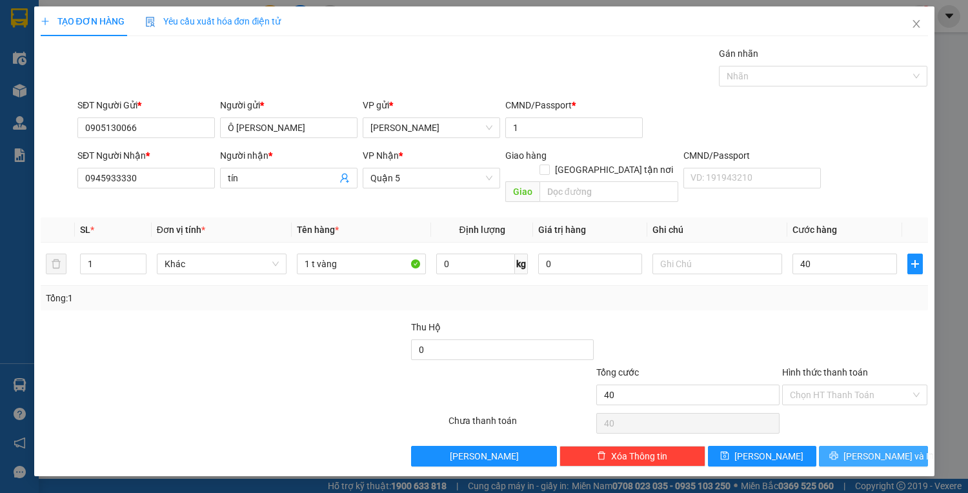
type input "40.000"
click at [876, 449] on span "[PERSON_NAME] và In" at bounding box center [889, 456] width 90 height 14
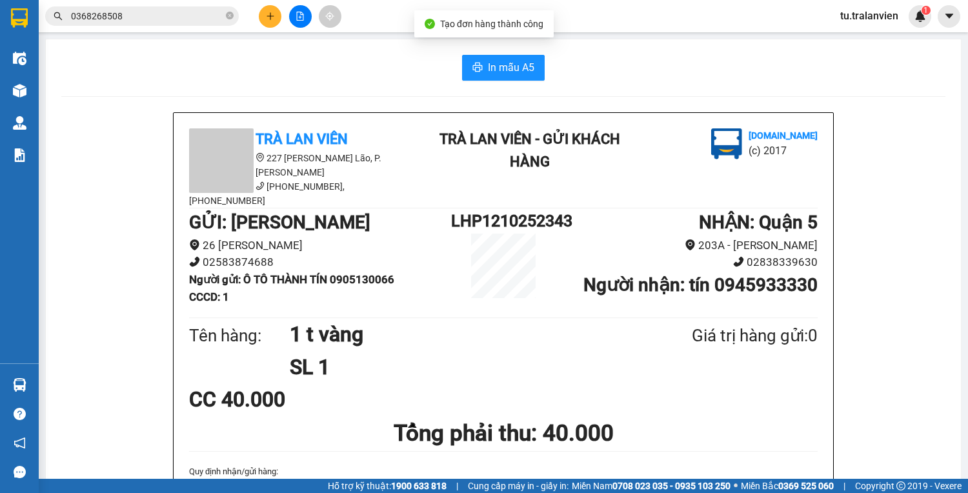
click at [503, 70] on span "In mẫu A5" at bounding box center [511, 67] width 46 height 16
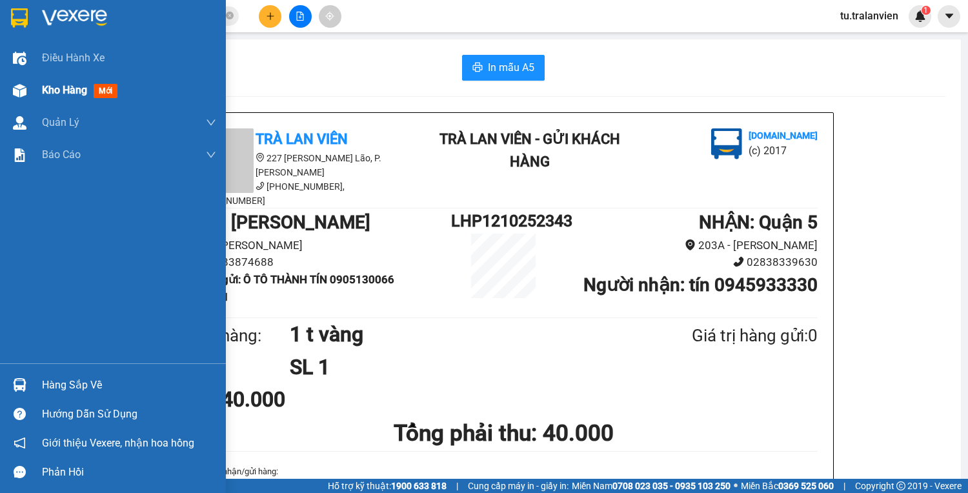
click at [25, 96] on img at bounding box center [20, 91] width 14 height 14
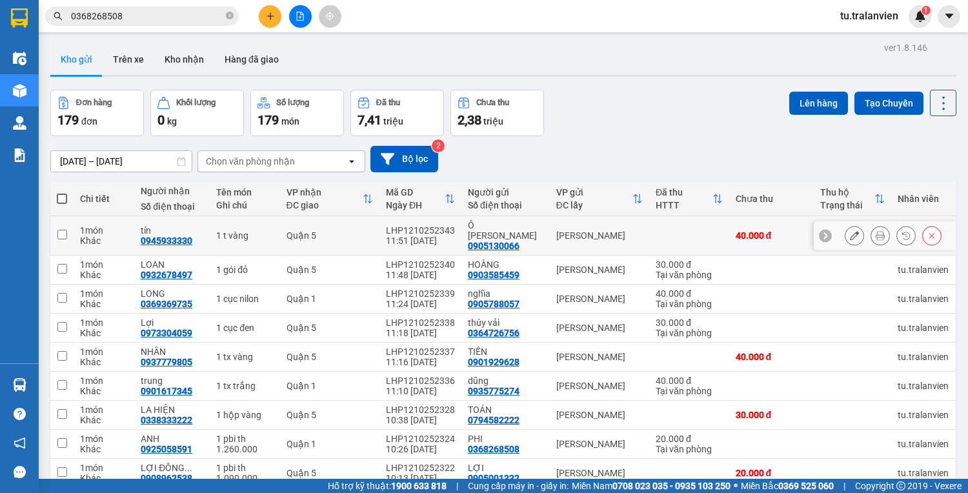
click at [850, 238] on icon at bounding box center [854, 235] width 9 height 9
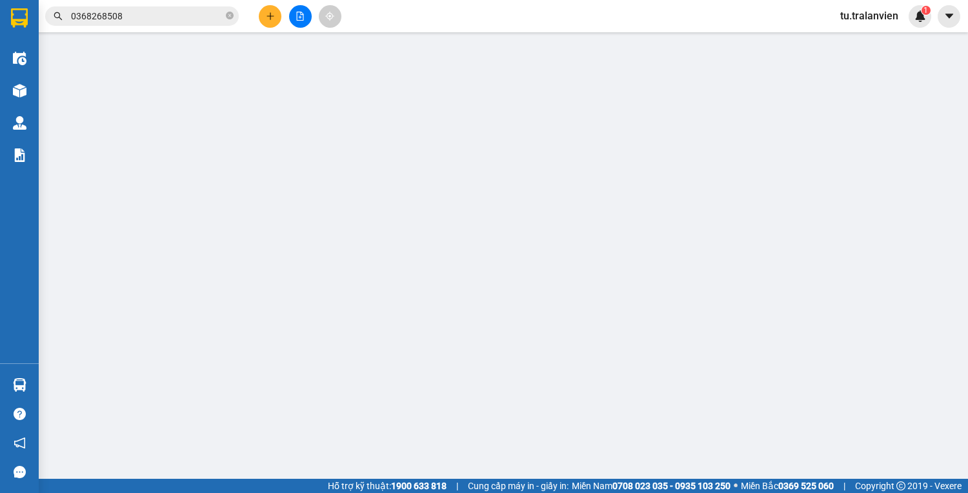
type input "0905130066"
type input "Ô [PERSON_NAME]"
type input "1"
type input "0945933330"
type input "tín"
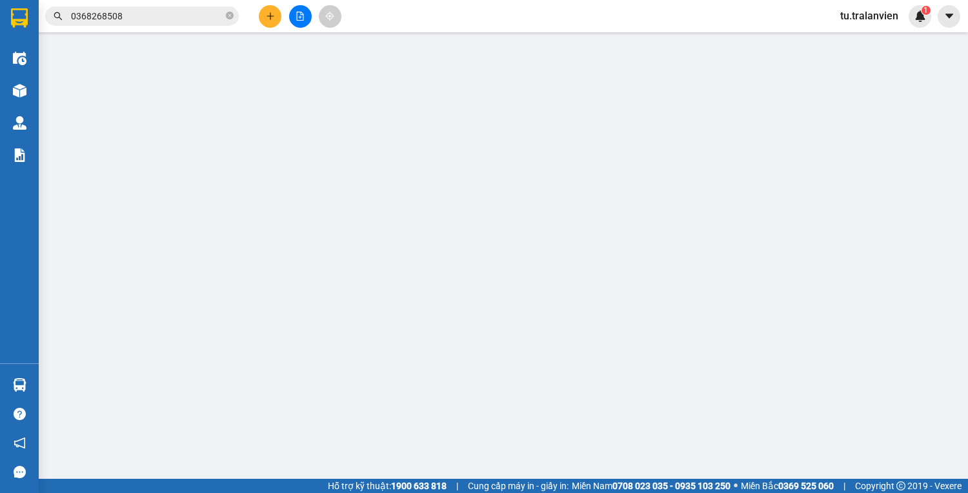
type input "40.000"
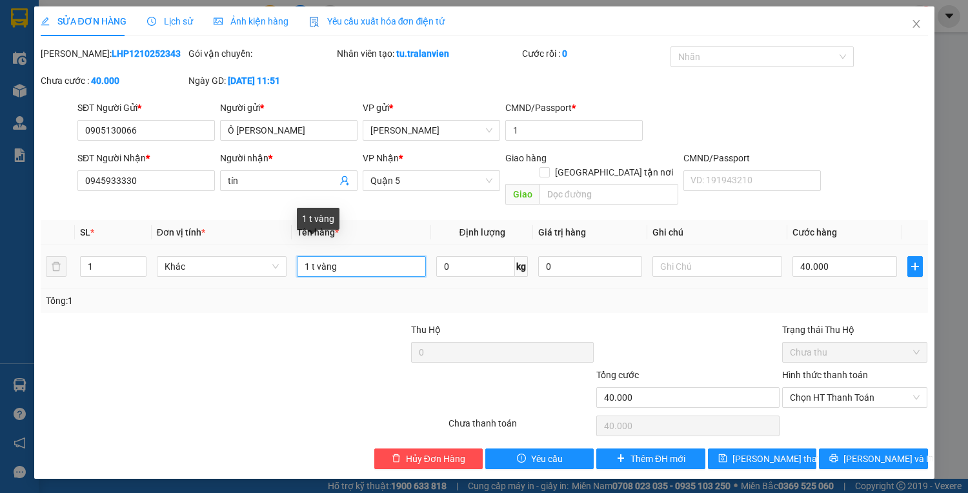
click at [329, 256] on input "1 t vàng" at bounding box center [362, 266] width 130 height 21
click at [330, 256] on input "1 t vàng" at bounding box center [362, 266] width 130 height 21
type input "1 k ghế"
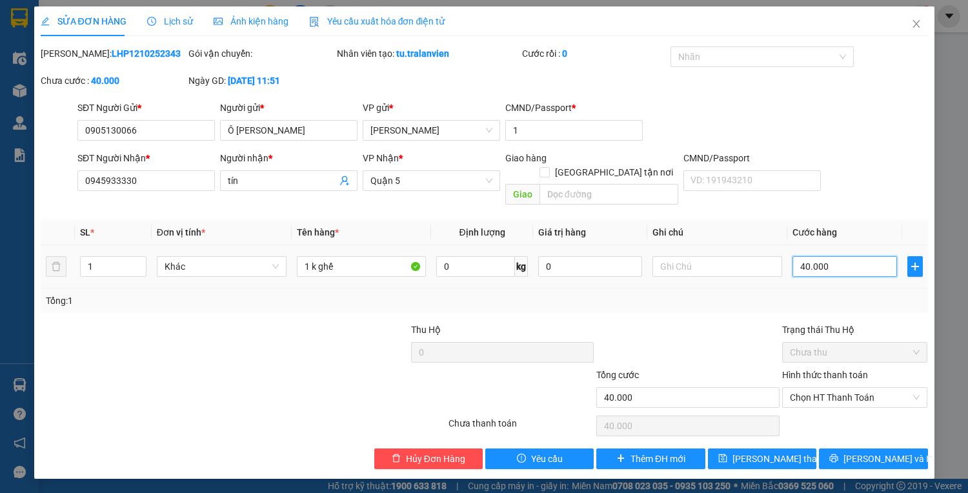
click at [826, 256] on input "40.000" at bounding box center [845, 266] width 104 height 21
type input "8"
type input "80"
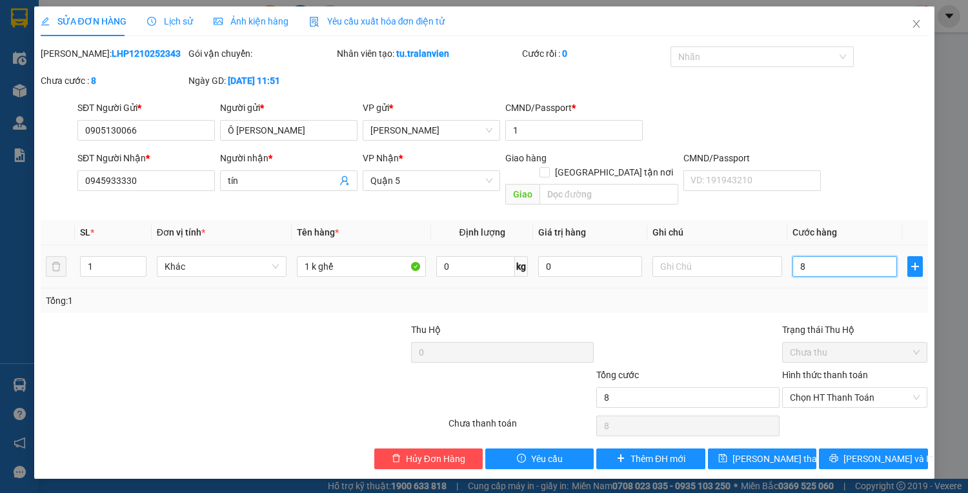
type input "80"
type input "80.000"
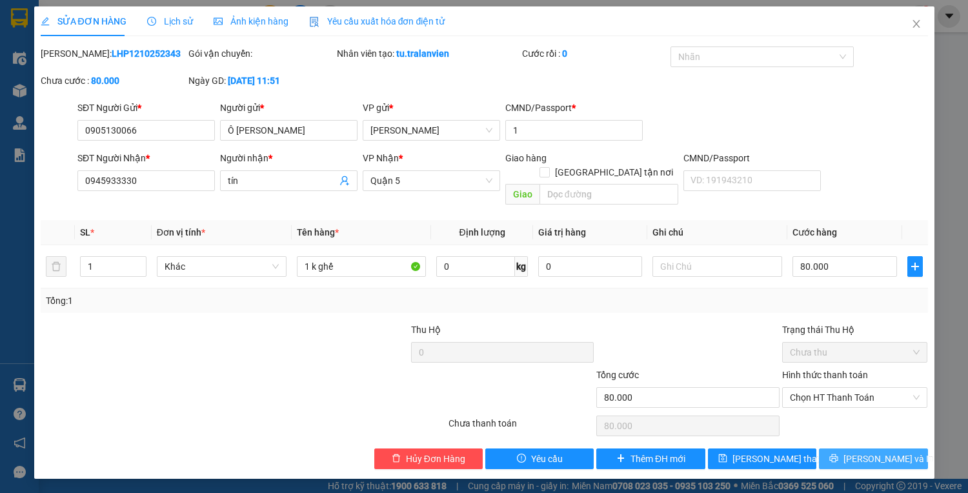
click at [865, 452] on span "[PERSON_NAME] và In" at bounding box center [889, 459] width 90 height 14
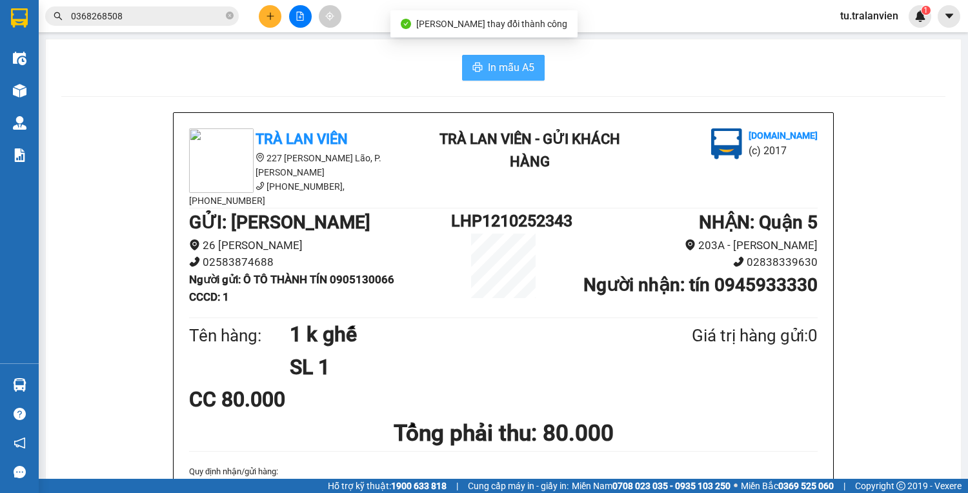
click at [534, 79] on button "In mẫu A5" at bounding box center [503, 68] width 83 height 26
click at [506, 67] on span "In mẫu A5" at bounding box center [511, 67] width 46 height 16
